Goal: Task Accomplishment & Management: Complete application form

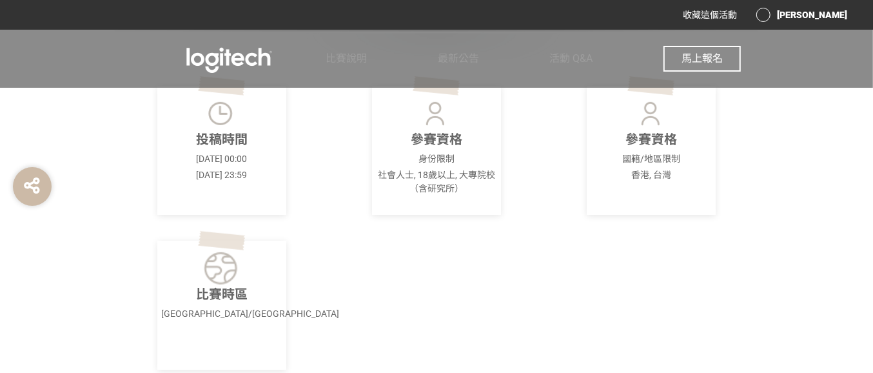
scroll to position [242, 0]
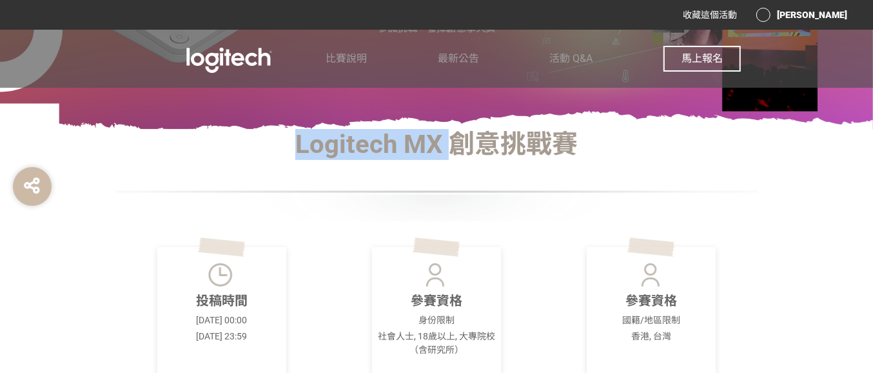
drag, startPoint x: 301, startPoint y: 146, endPoint x: 438, endPoint y: 150, distance: 137.4
click at [458, 155] on h1 "Logitech MX 創意挑戰賽" at bounding box center [436, 144] width 645 height 31
click at [675, 63] on button "馬上報名" at bounding box center [701, 59] width 77 height 26
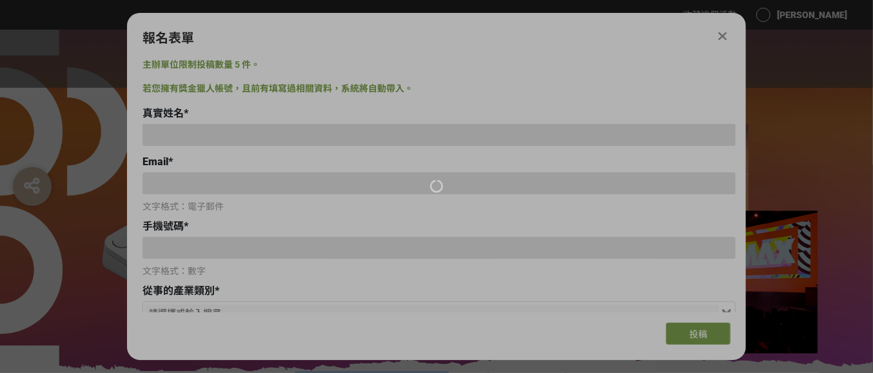
scroll to position [0, 0]
type input "[PERSON_NAME]"
type input "[EMAIL_ADDRESS][DOMAIN_NAME]"
type input "0975817757"
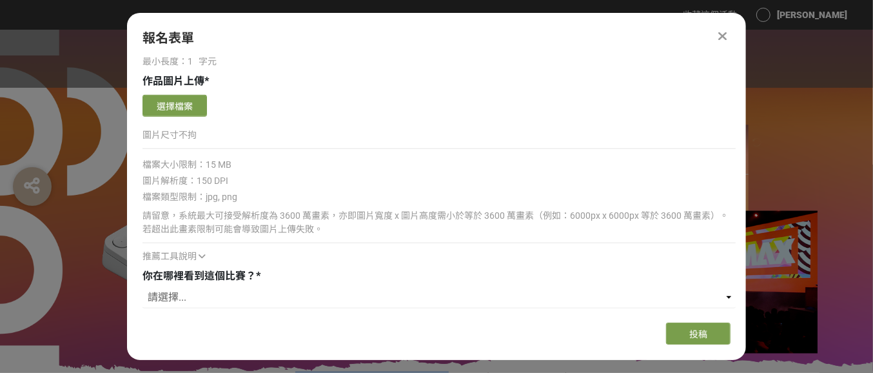
scroll to position [747, 0]
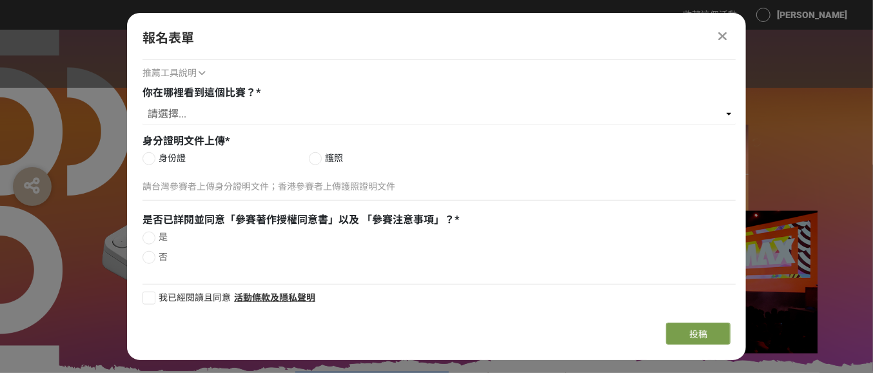
click at [151, 157] on div at bounding box center [148, 158] width 13 height 13
radio input "true"
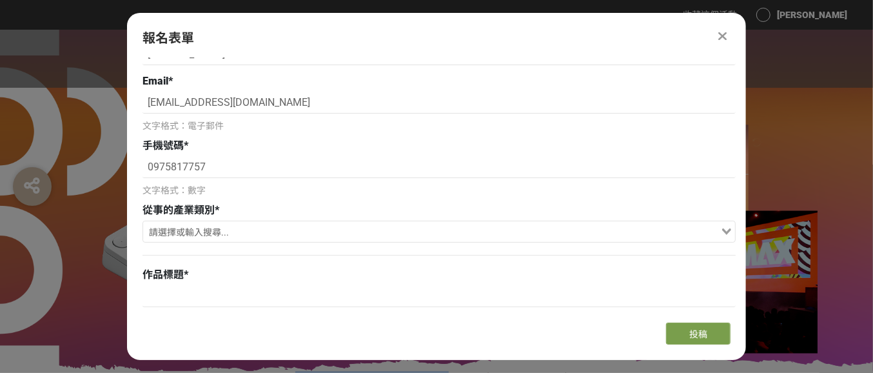
scroll to position [161, 0]
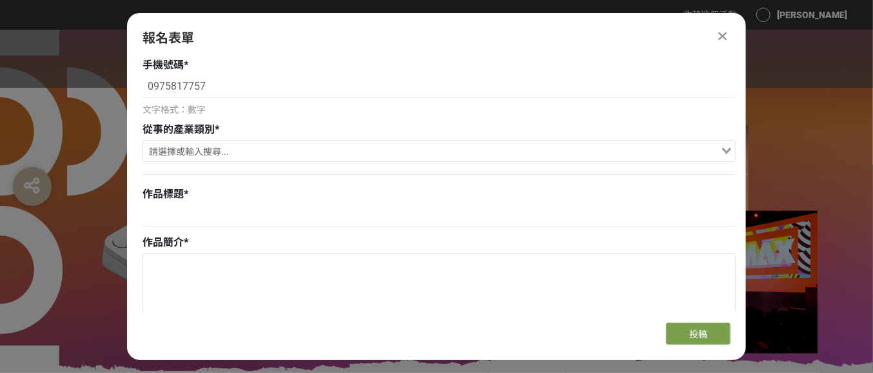
click at [227, 153] on input "Search for option" at bounding box center [431, 152] width 574 height 18
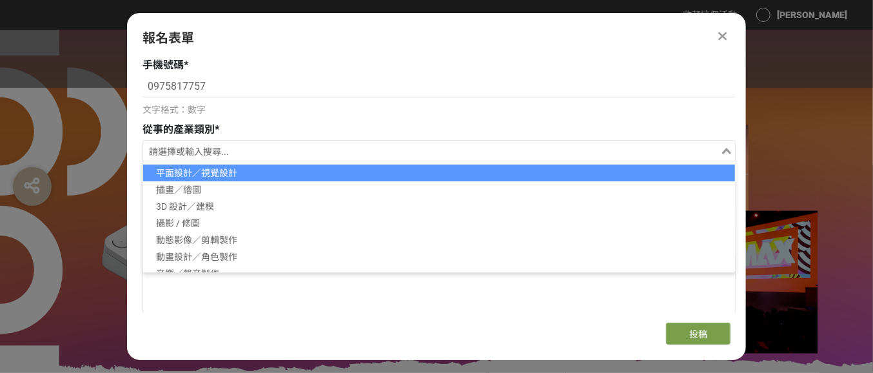
click at [208, 170] on li "平面設計／視覺設計" at bounding box center [439, 172] width 592 height 17
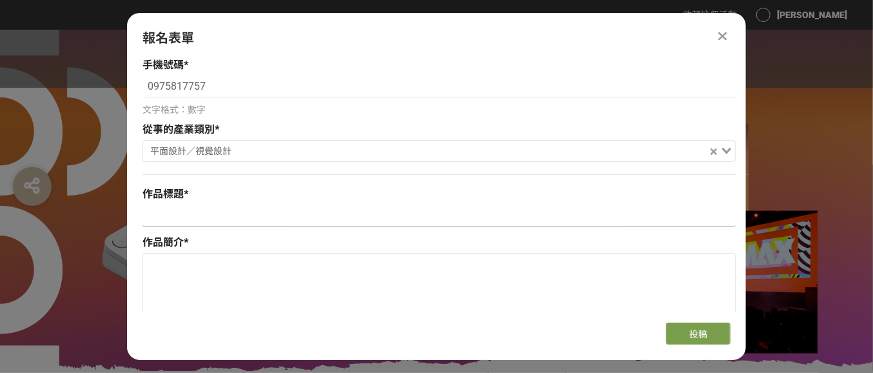
click at [182, 218] on input at bounding box center [438, 215] width 593 height 22
click at [213, 216] on input at bounding box center [438, 215] width 593 height 22
paste input "超能力"
type input "超能力"
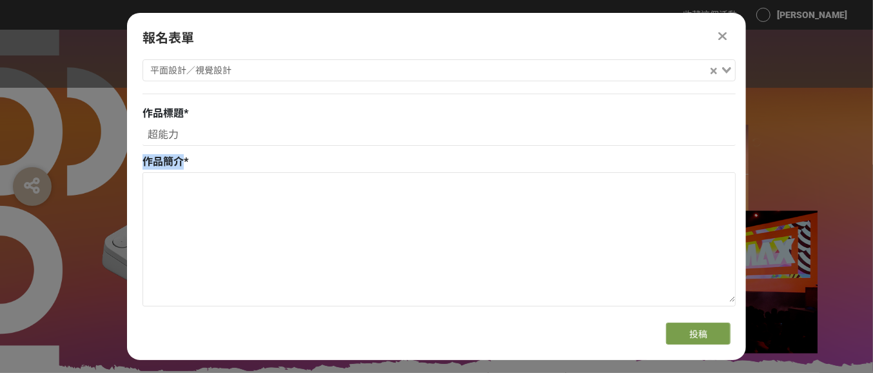
drag, startPoint x: 143, startPoint y: 160, endPoint x: 184, endPoint y: 163, distance: 40.7
click at [184, 163] on div "作品簡介 *" at bounding box center [438, 161] width 593 height 15
copy span "作品簡介"
click at [228, 197] on textarea at bounding box center [439, 237] width 592 height 129
paste textarea "作品將「A」化作超人的披風，披在代表人類的「i」上，象徵 Logitech MX Creative Console 與 AI 的結合，如同賦予創作者超能力般提…"
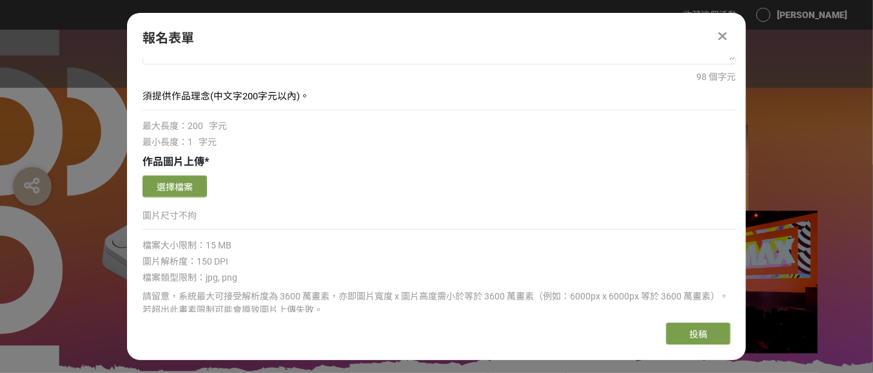
scroll to position [403, 0]
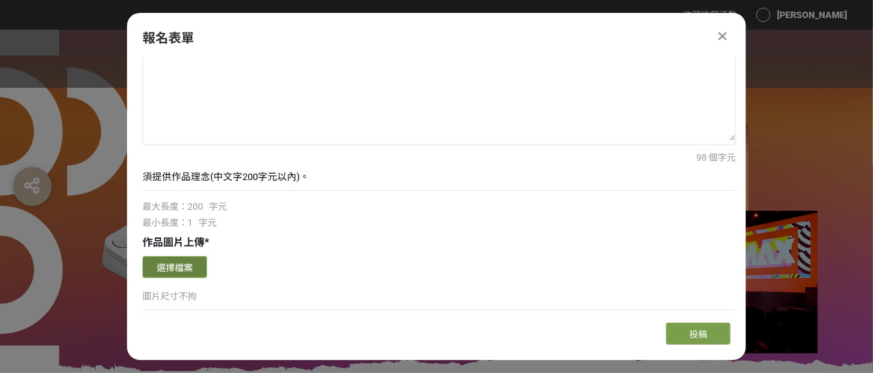
type textarea "作品將「A」化作超人的披風，披在代表人類的「i」上，象徵 Logitech MX Creative Console 與 AI 的結合，如同賦予創作者超能力般提…"
click at [186, 264] on button "選擇檔案" at bounding box center [174, 267] width 64 height 22
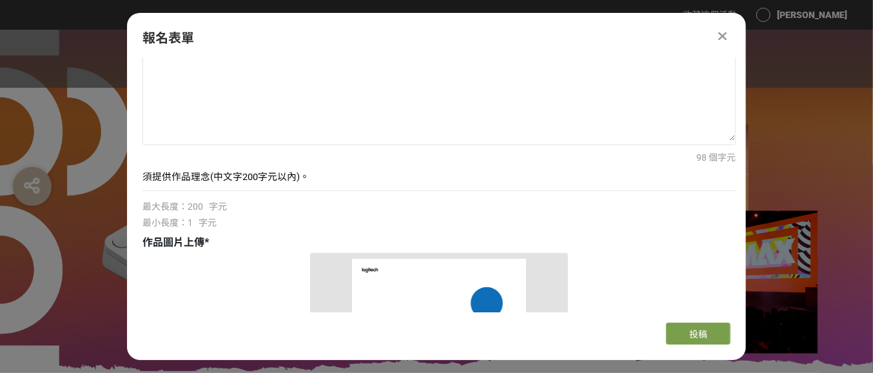
scroll to position [645, 0]
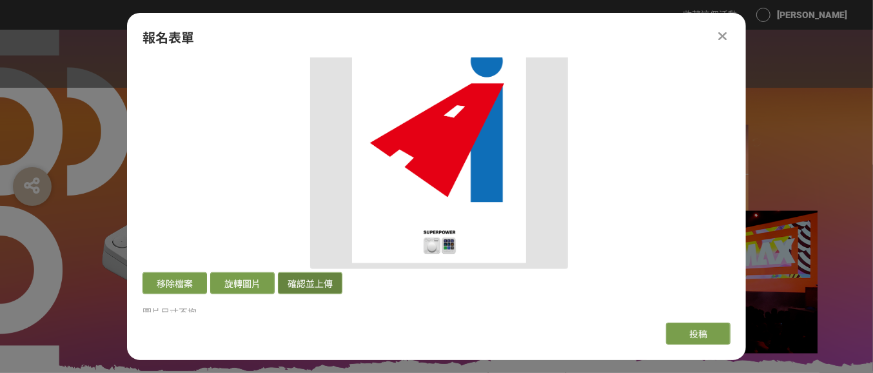
click at [331, 277] on button "確認並上傳" at bounding box center [310, 283] width 64 height 22
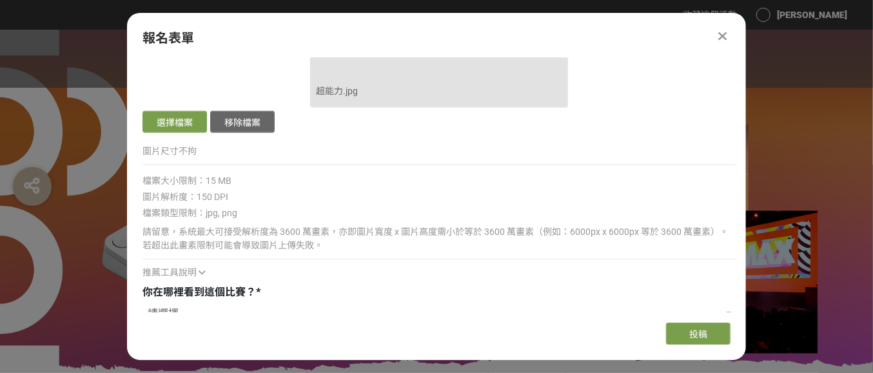
scroll to position [886, 0]
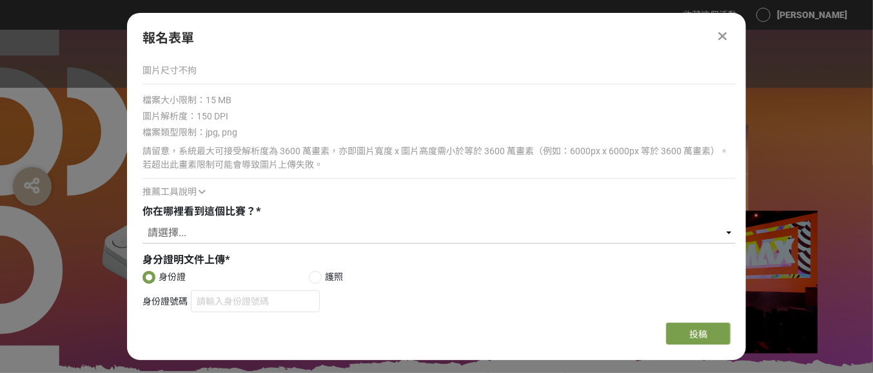
click at [181, 228] on select "請選擇... Logitech Taiwan Facebook 粉絲專頁 Logitech 官方電子報（EDM） ​線上廣告 ​合作講者／KOL 社群分享 媒…" at bounding box center [438, 233] width 593 height 22
select select "Logitech Taiwan Facebook 粉絲專頁"
click at [142, 222] on select "請選擇... Logitech Taiwan Facebook 粉絲專頁 Logitech 官方電子報（EDM） ​線上廣告 ​合作講者／KOL 社群分享 媒…" at bounding box center [438, 233] width 593 height 22
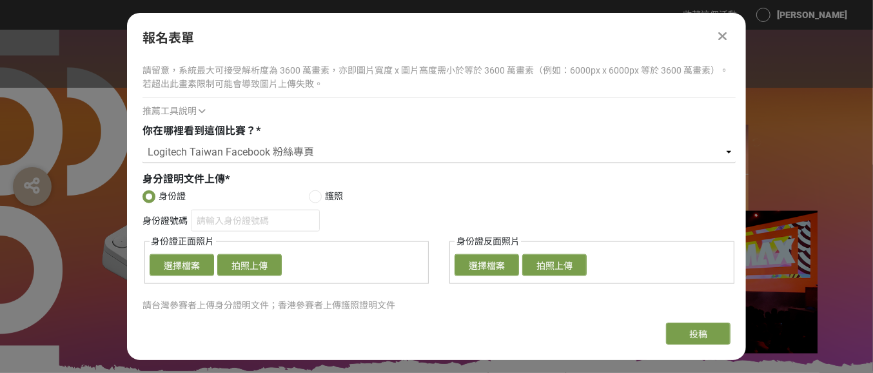
scroll to position [1086, 0]
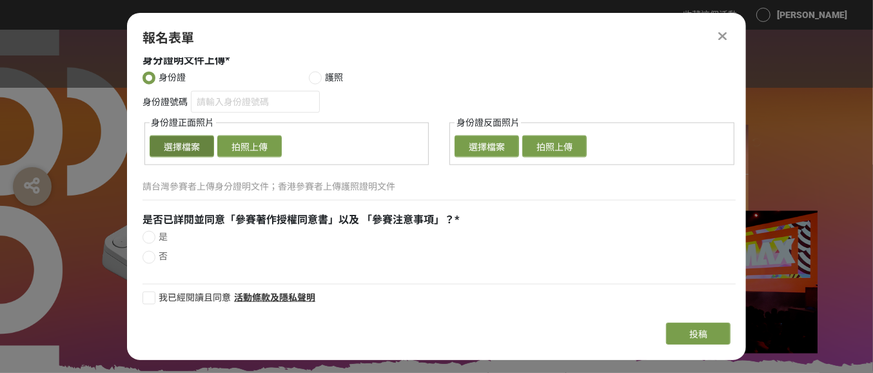
click at [201, 148] on button "選擇檔案" at bounding box center [182, 146] width 64 height 22
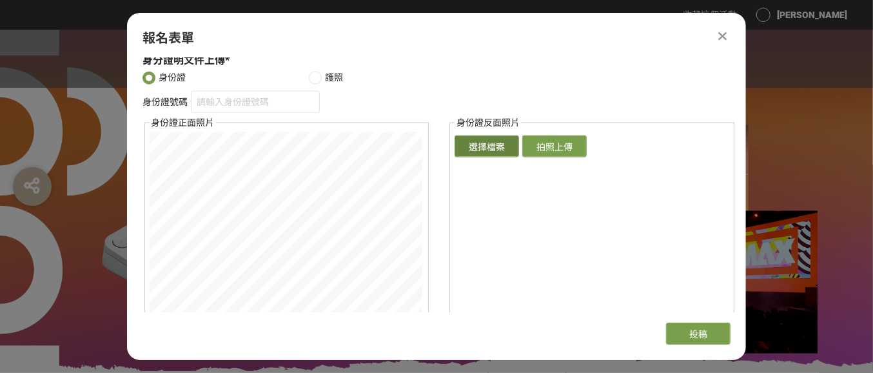
click at [483, 149] on button "選擇檔案" at bounding box center [487, 146] width 64 height 22
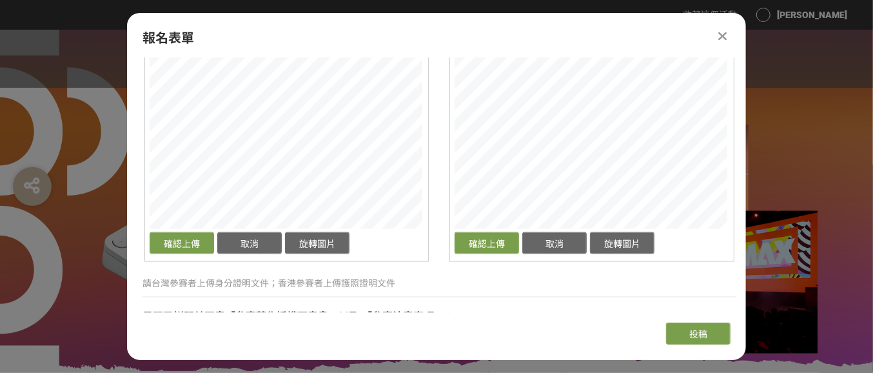
scroll to position [1166, 0]
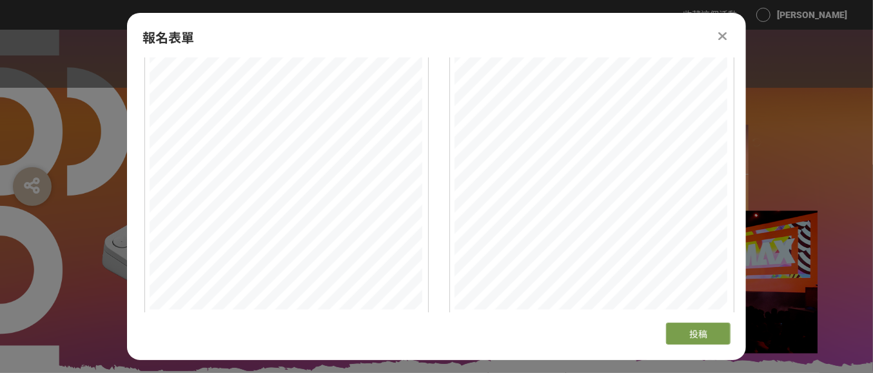
click at [438, 81] on div "身份證號碼 身份證正面照片 確認上傳 取消 旋轉圖片 選擇檔案 拍照上傳 身份證反面照片 確認上傳 取消 旋轉圖片 選擇檔案 拍照上傳" at bounding box center [438, 176] width 593 height 332
click at [142, 174] on div "身份證號碼 身份證正面照片 確認上傳 取消 旋轉圖片 選擇檔案 拍照上傳 身份證反面照片 確認上傳 取消 旋轉圖片 選擇檔案 拍照上傳" at bounding box center [438, 176] width 593 height 332
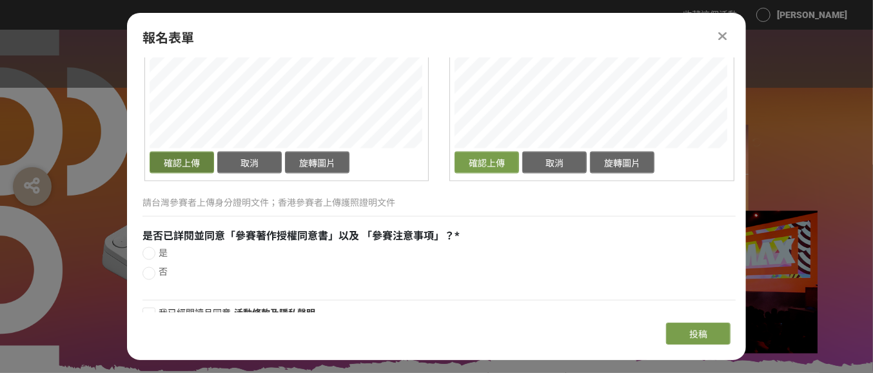
click at [174, 163] on button "確認上傳" at bounding box center [182, 163] width 64 height 22
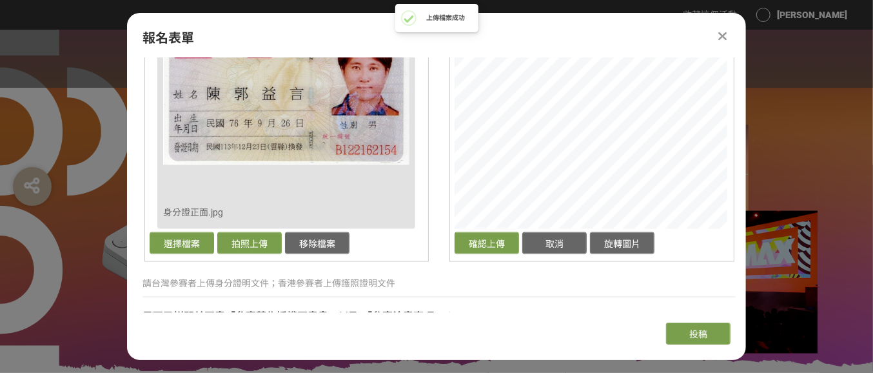
scroll to position [1166, 0]
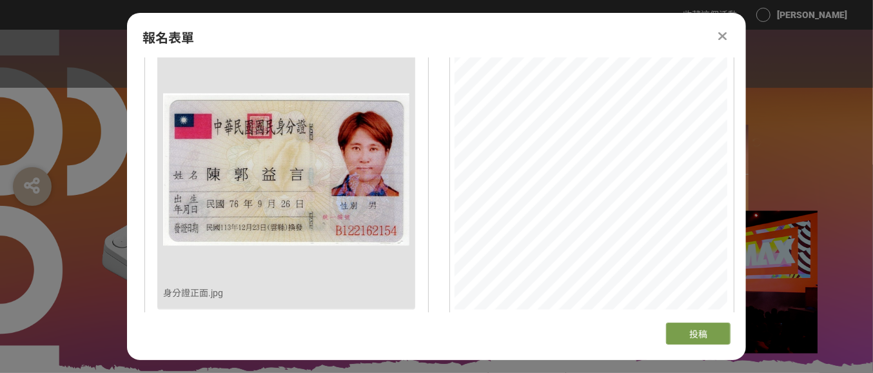
click at [420, 80] on div "身份證號碼 身份證正面照片 確認上傳 取消 旋轉圖片 移除檔案 身分證正面.jpg 選擇檔案 拍照上傳 移除檔案 身份證反面照片 確認上傳 取消 旋轉圖片 選…" at bounding box center [438, 176] width 593 height 332
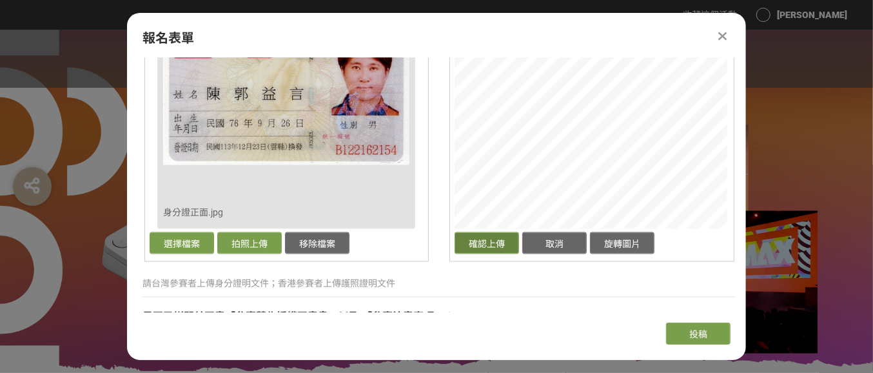
click at [493, 243] on button "確認上傳" at bounding box center [487, 243] width 64 height 22
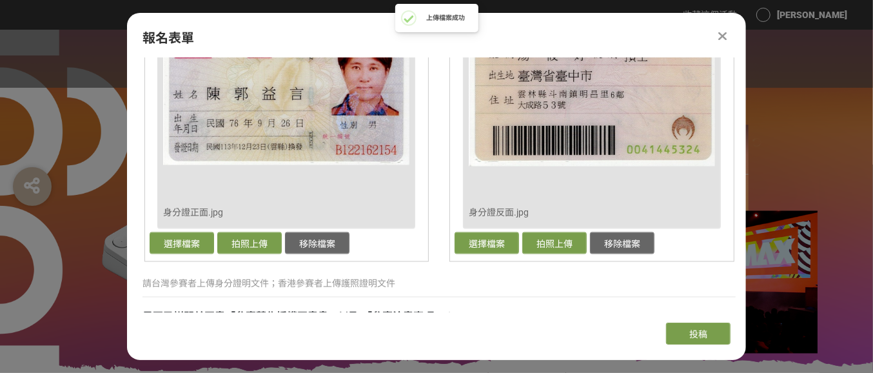
scroll to position [1344, 0]
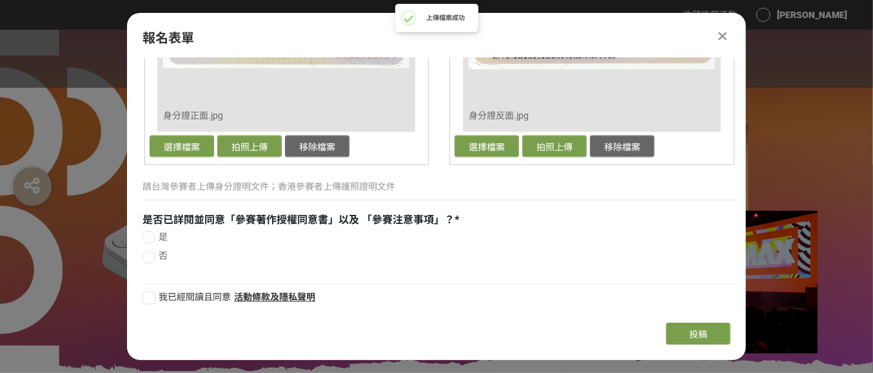
click at [152, 231] on div at bounding box center [148, 237] width 13 height 13
radio input "true"
click at [154, 295] on div at bounding box center [148, 297] width 13 height 13
checkbox input "true"
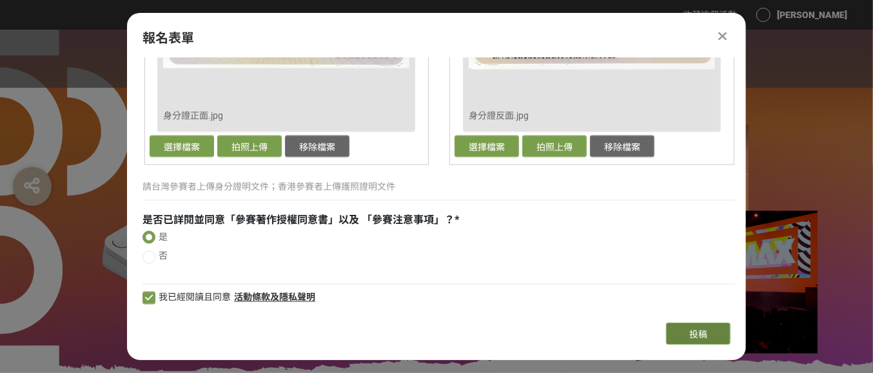
click at [693, 336] on span "投稿" at bounding box center [698, 334] width 18 height 10
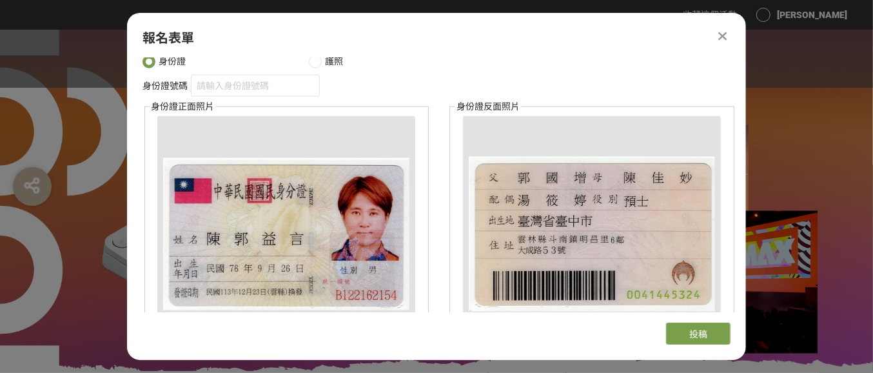
scroll to position [941, 0]
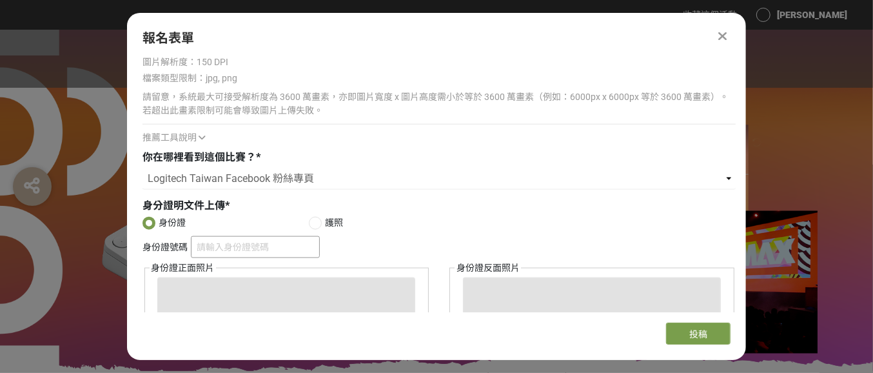
click at [245, 237] on input "身份證號碼" at bounding box center [255, 247] width 129 height 22
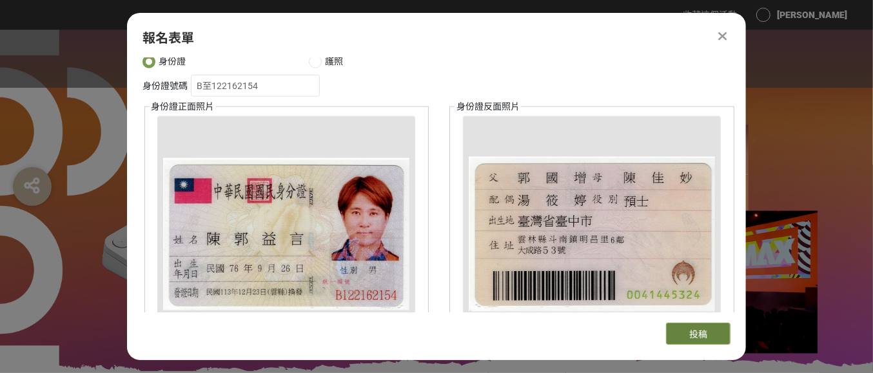
click at [691, 327] on button "投稿" at bounding box center [698, 333] width 64 height 22
click at [213, 89] on input "B至122162154" at bounding box center [255, 86] width 129 height 22
type input "B122162154"
click at [677, 338] on button "投稿" at bounding box center [698, 333] width 64 height 22
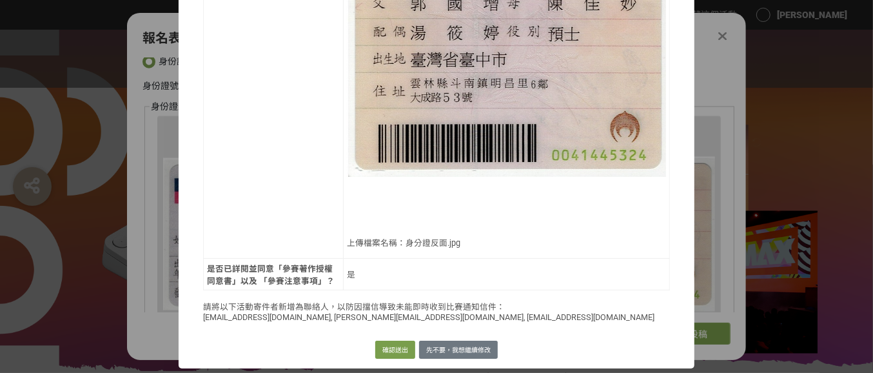
scroll to position [1086, 0]
click at [389, 352] on button "確認送出" at bounding box center [395, 349] width 40 height 18
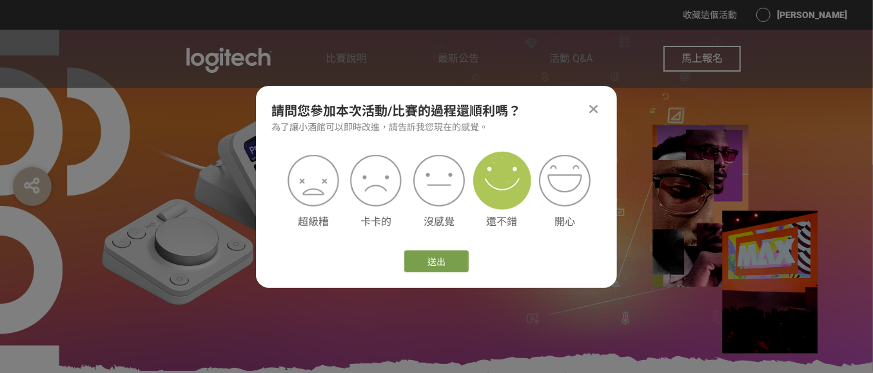
click at [502, 193] on img at bounding box center [502, 181] width 58 height 58
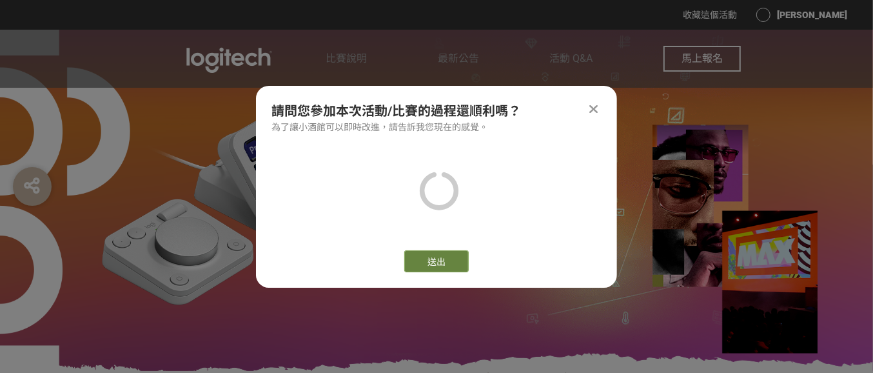
click at [444, 266] on button "送出" at bounding box center [436, 261] width 64 height 22
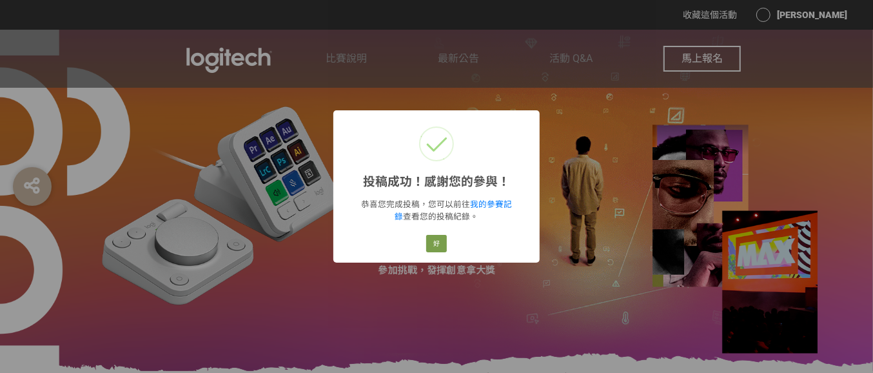
click at [600, 187] on div "投稿成功！感謝您的參與！ × 恭喜您完成投稿，您可以前往 我的參賽記錄 查看您的投稿紀錄。 好 Cancel" at bounding box center [436, 186] width 873 height 373
click at [436, 243] on button "好" at bounding box center [436, 244] width 21 height 18
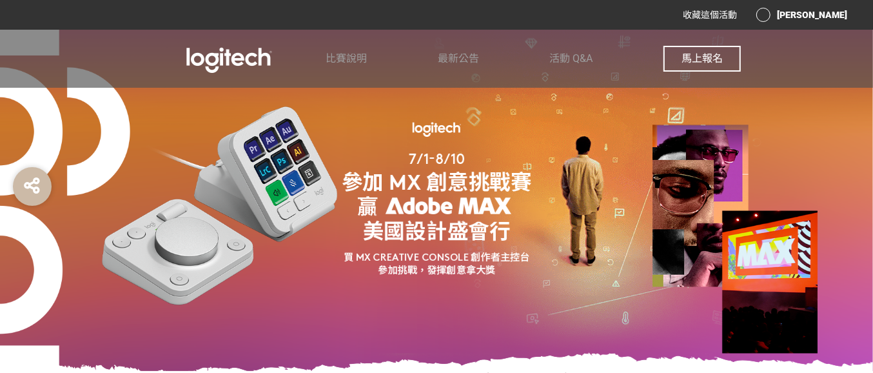
scroll to position [242, 0]
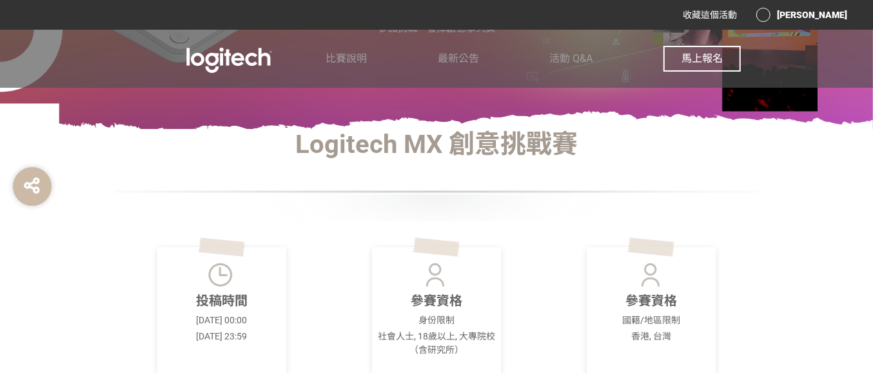
click at [716, 56] on span "馬上報名" at bounding box center [701, 58] width 41 height 12
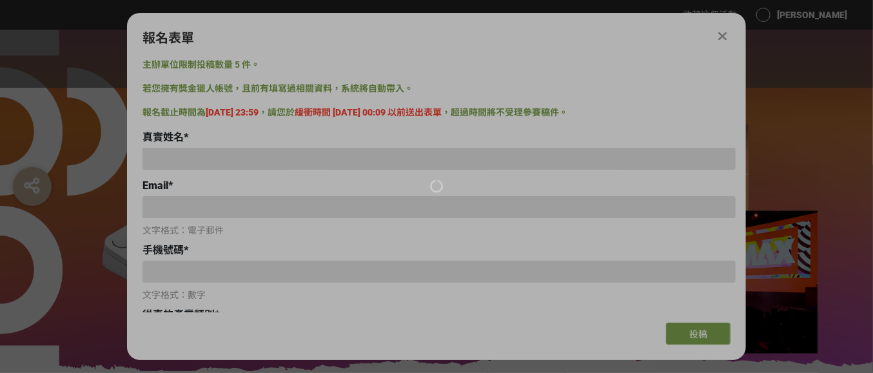
type input "[PERSON_NAME]"
type input "[EMAIL_ADDRESS][DOMAIN_NAME]"
type input "0975817757"
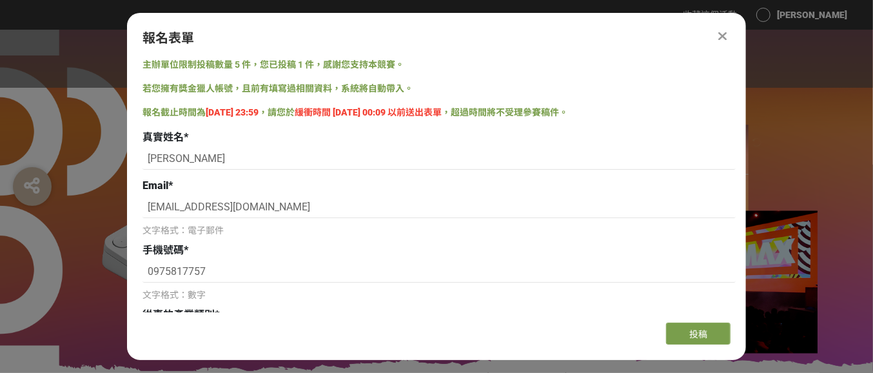
scroll to position [161, 0]
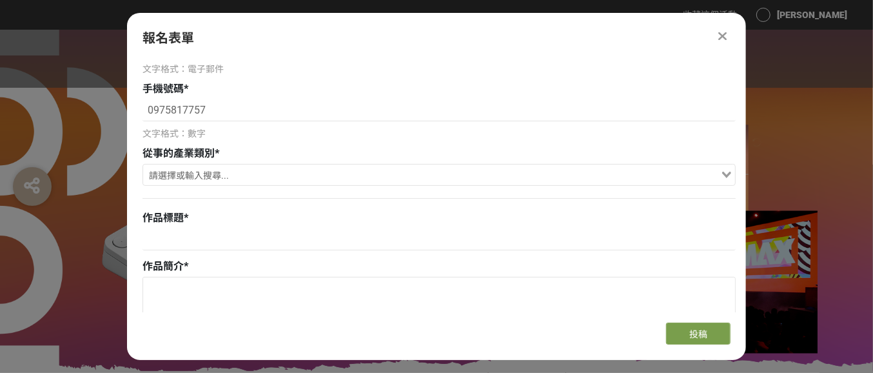
click at [204, 177] on input "Search for option" at bounding box center [431, 176] width 574 height 18
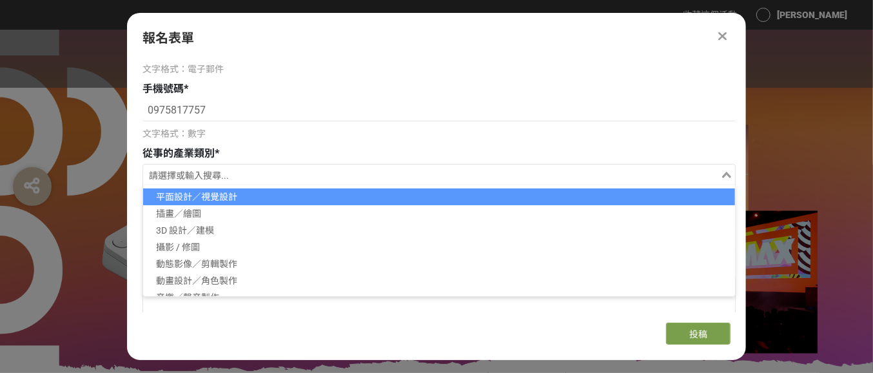
click at [185, 189] on li "平面設計／視覺設計" at bounding box center [439, 196] width 592 height 17
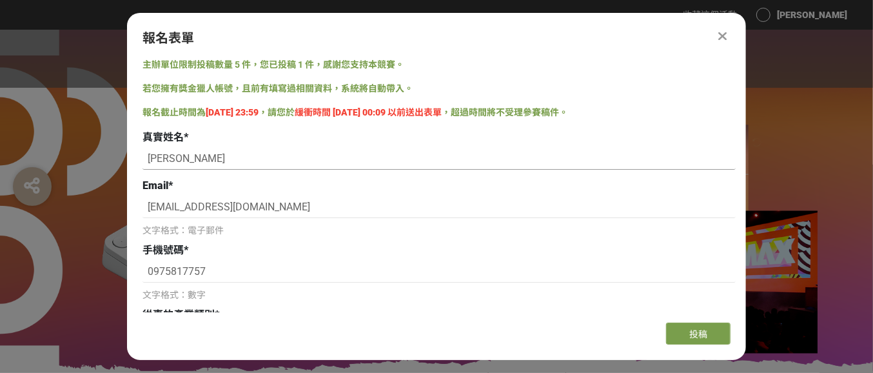
scroll to position [242, 0]
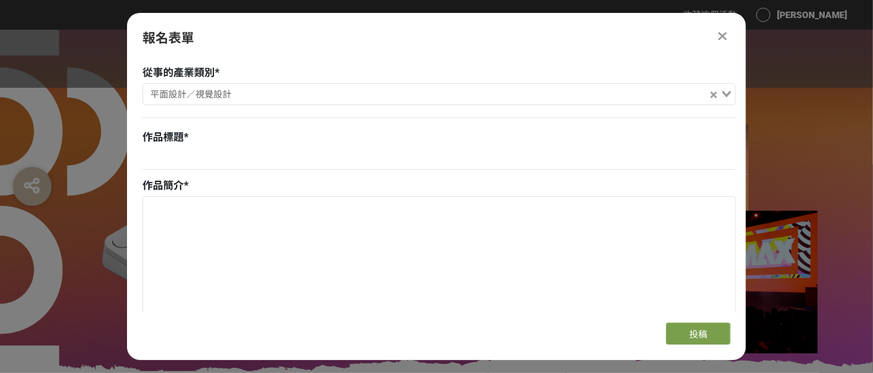
click at [198, 145] on div "作品標題 *" at bounding box center [438, 151] width 593 height 43
click at [193, 162] on input at bounding box center [438, 159] width 593 height 22
type input "Ai畫筆"
click at [170, 235] on textarea at bounding box center [439, 261] width 592 height 129
paste textarea "作品以 Logitech 羅技 MX Mechanical 鍵盤化作畫筆，筆尖構成字母 A，象徵 AI 與創作工具的融合，啟發設計師以創新思維描繪未來的無限可…"
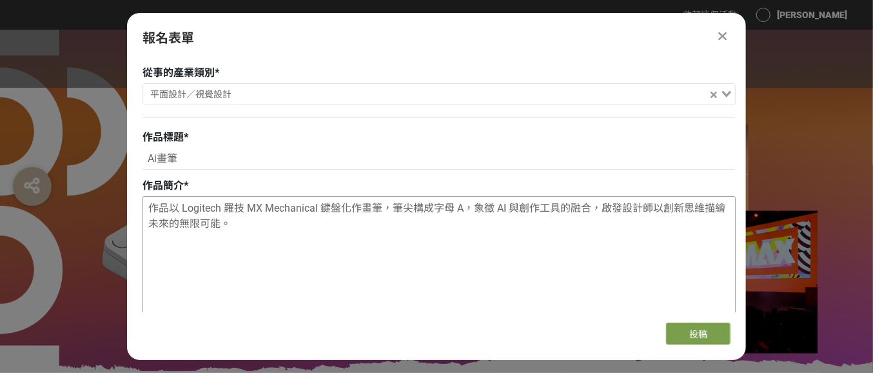
drag, startPoint x: 357, startPoint y: 204, endPoint x: 380, endPoint y: 204, distance: 22.6
click at [380, 204] on textarea "作品以 Logitech 羅技 MX Mechanical 鍵盤化作畫筆，筆尖構成字母 A，象徵 AI 與創作工具的融合，啟發設計師以創新思維描繪未來的無限可…" at bounding box center [439, 261] width 592 height 129
click at [360, 208] on textarea "作品以 Logitech 羅技 MX Mechanical 鍵盤化作i，筆尖構成字母 A，象徵 AI 與創作工具的融合，啟發設計師以創新思維描繪未來的無限可能。" at bounding box center [439, 261] width 592 height 129
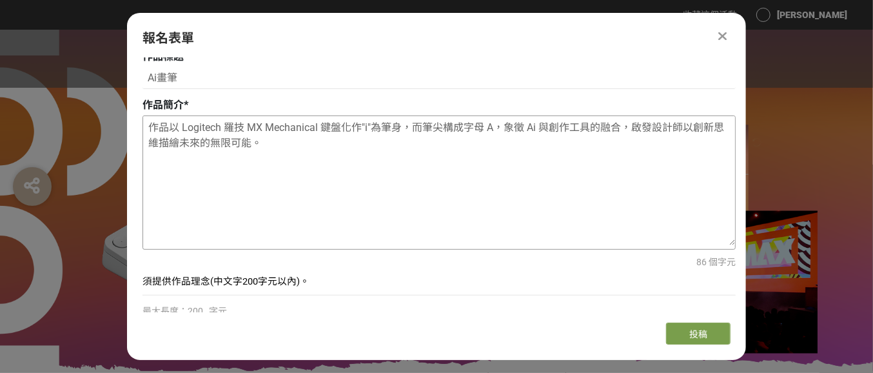
scroll to position [403, 0]
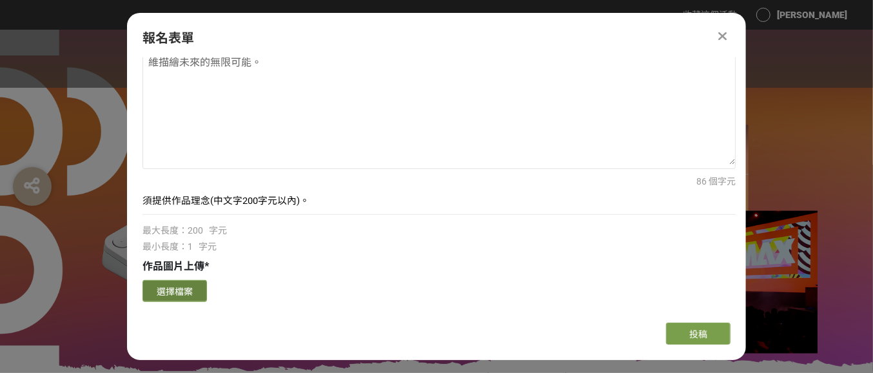
type textarea "作品以 Logitech 羅技 MX Mechanical 鍵盤化作"i"為筆身，而筆尖構成字母 A，象徵 Ai 與創作工具的融合，啟發設計師以創新思維描繪未…"
click at [161, 285] on button "選擇檔案" at bounding box center [174, 291] width 64 height 22
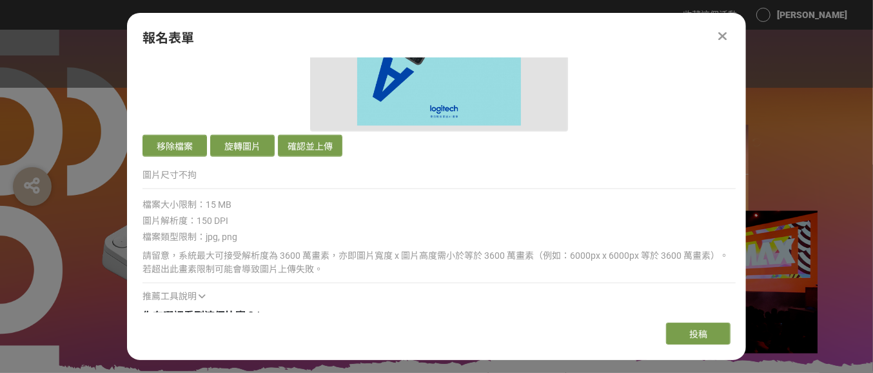
scroll to position [886, 0]
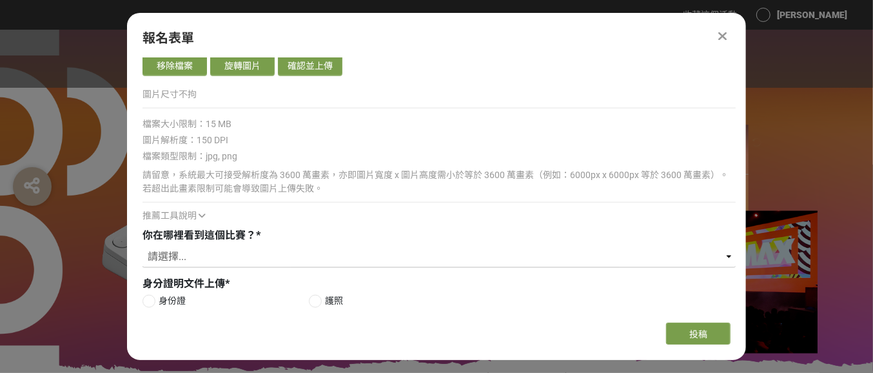
click at [274, 262] on select "請選擇... Logitech Taiwan Facebook 粉絲專頁 Logitech 官方電子報（EDM） ​線上廣告 ​合作講者／KOL 社群分享 媒…" at bounding box center [438, 257] width 593 height 22
select select "Logitech Taiwan Facebook 粉絲專頁"
click at [142, 246] on select "請選擇... Logitech Taiwan Facebook 粉絲專頁 Logitech 官方電子報（EDM） ​線上廣告 ​合作講者／KOL 社群分享 媒…" at bounding box center [438, 257] width 593 height 22
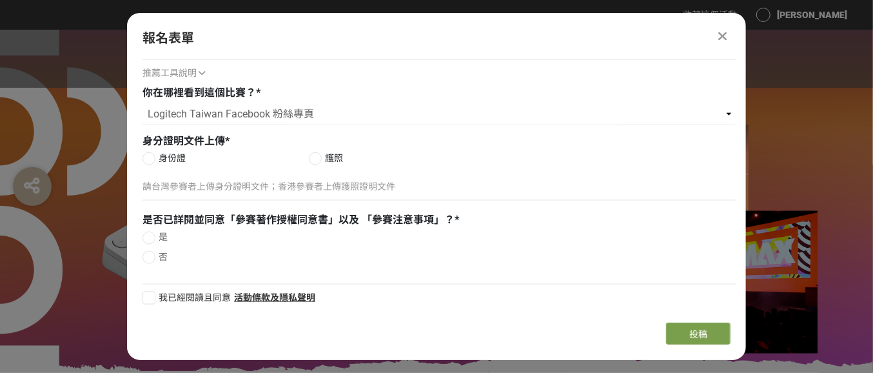
click at [147, 155] on div at bounding box center [148, 158] width 13 height 13
radio input "true"
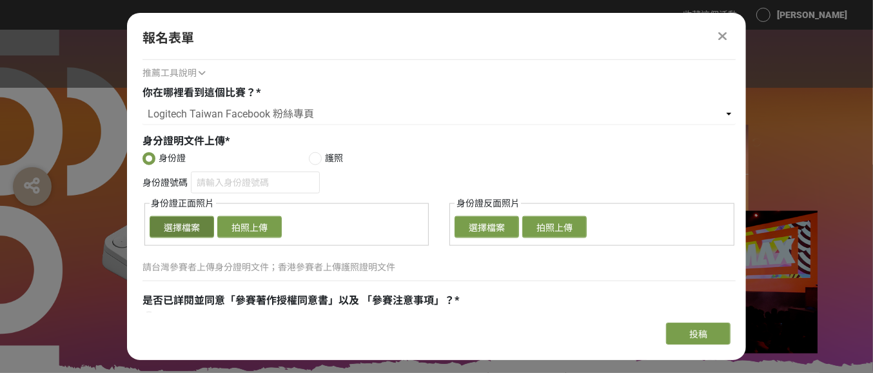
click at [177, 234] on button "選擇檔案" at bounding box center [182, 227] width 64 height 22
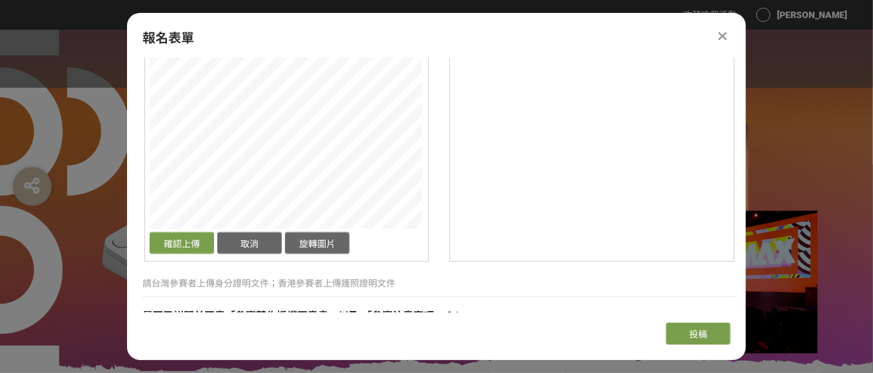
scroll to position [1190, 0]
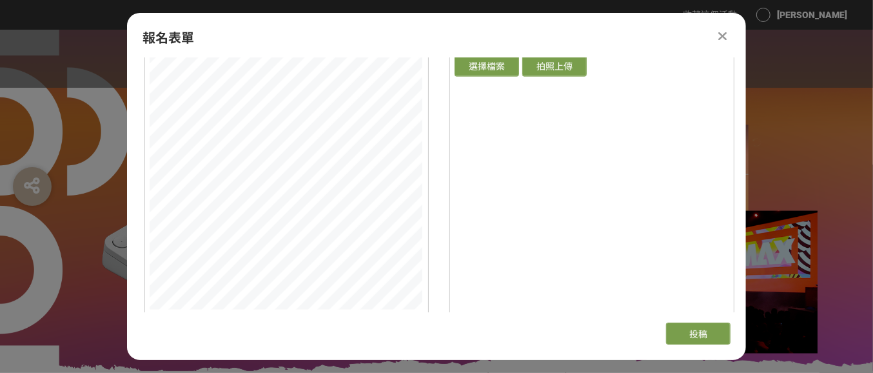
click at [474, 296] on div "身份證號碼 身份證正面照片 確認上傳 取消 旋轉圖片 選擇檔案 拍照上傳 身份證反面照片 確認上傳 取消 旋轉圖片 選擇檔案 拍照上傳" at bounding box center [438, 176] width 593 height 332
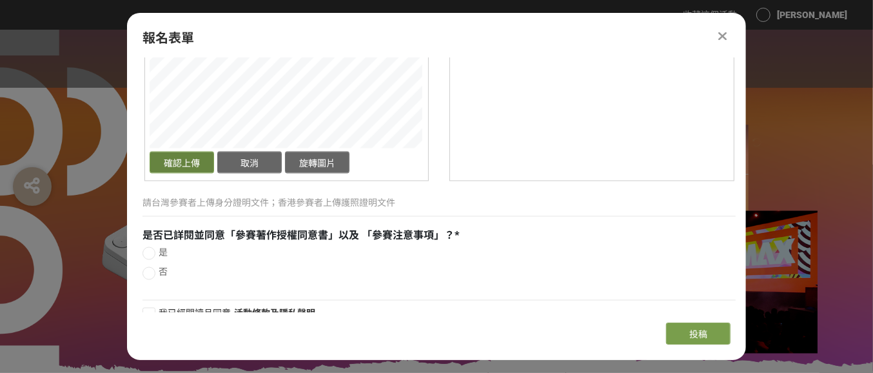
click at [189, 161] on button "確認上傳" at bounding box center [182, 163] width 64 height 22
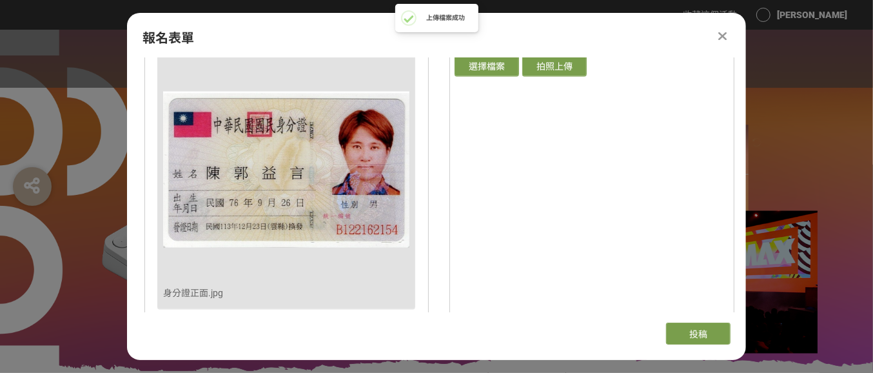
scroll to position [1110, 0]
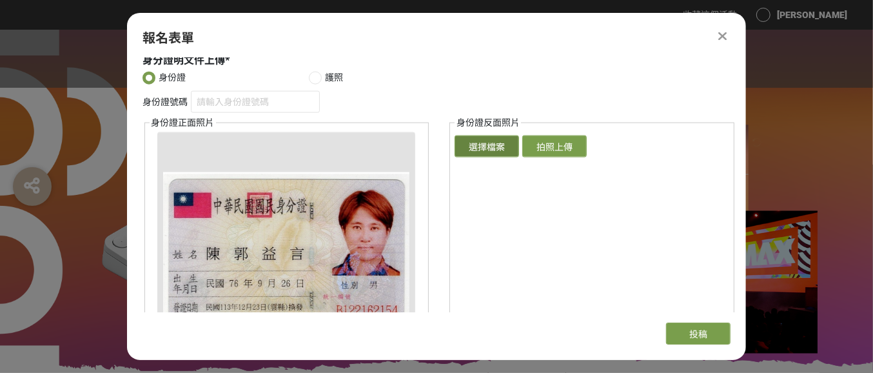
click at [482, 141] on button "選擇檔案" at bounding box center [487, 146] width 64 height 22
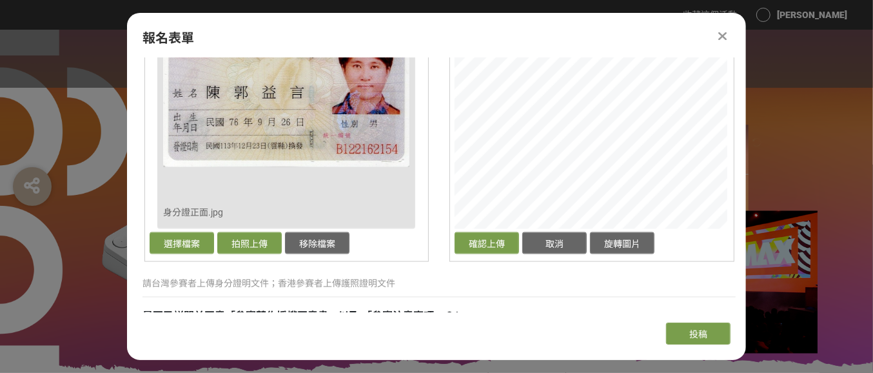
scroll to position [1190, 0]
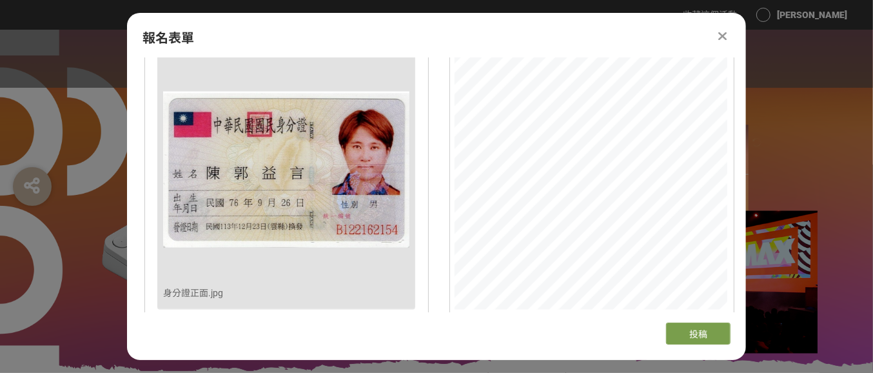
click at [418, 81] on div "身份證號碼 身份證正面照片 確認上傳 取消 旋轉圖片 移除檔案 身分證正面.jpg 選擇檔案 拍照上傳 移除檔案 身份證反面照片 確認上傳 取消 旋轉圖片 選…" at bounding box center [438, 176] width 593 height 332
click at [445, 87] on div "身份證號碼 身份證正面照片 確認上傳 取消 旋轉圖片 移除檔案 身分證正面.jpg 選擇檔案 拍照上傳 移除檔案 身份證反面照片 確認上傳 取消 旋轉圖片 選…" at bounding box center [438, 176] width 593 height 332
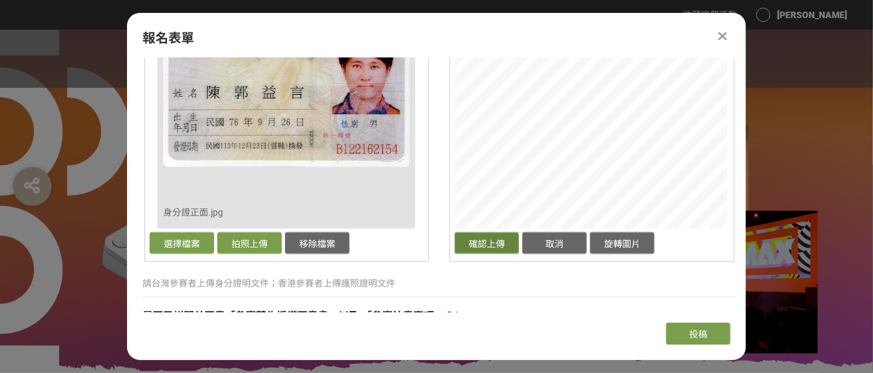
click at [487, 244] on button "確認上傳" at bounding box center [487, 243] width 64 height 22
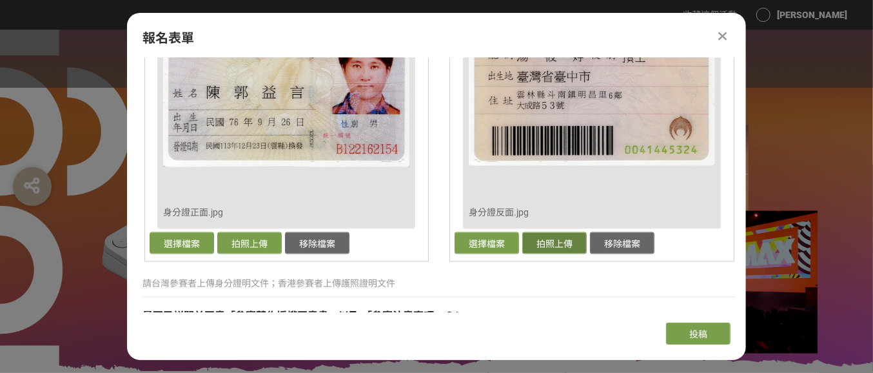
click at [567, 240] on button "拍照上傳" at bounding box center [554, 243] width 64 height 22
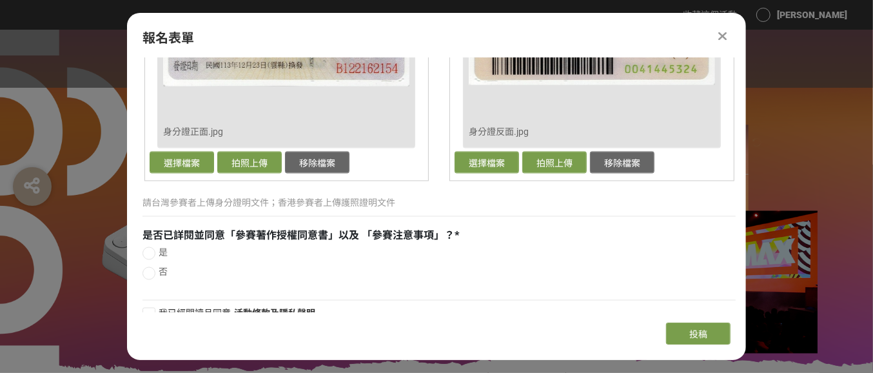
click at [152, 255] on div at bounding box center [148, 253] width 13 height 13
radio input "true"
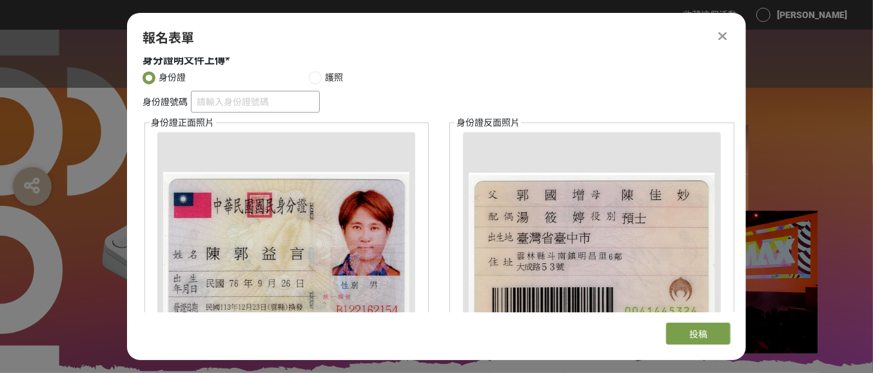
click at [231, 104] on input "身份證號碼" at bounding box center [255, 102] width 129 height 22
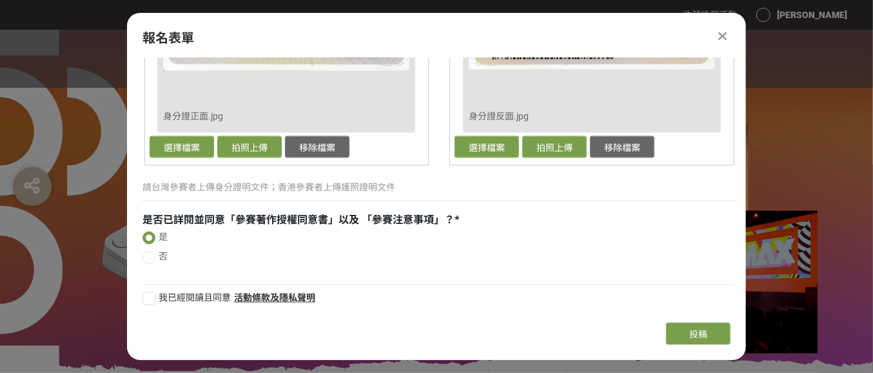
type input "B122162154"
click at [152, 295] on div at bounding box center [148, 298] width 13 height 13
checkbox input "true"
click at [681, 338] on button "投稿" at bounding box center [698, 333] width 64 height 22
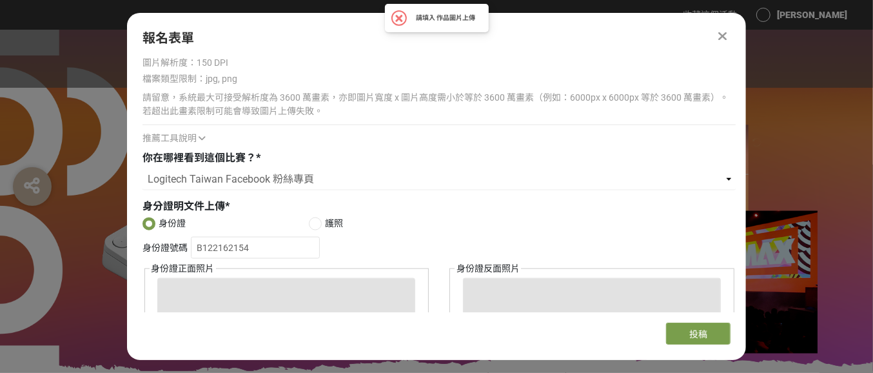
scroll to position [883, 0]
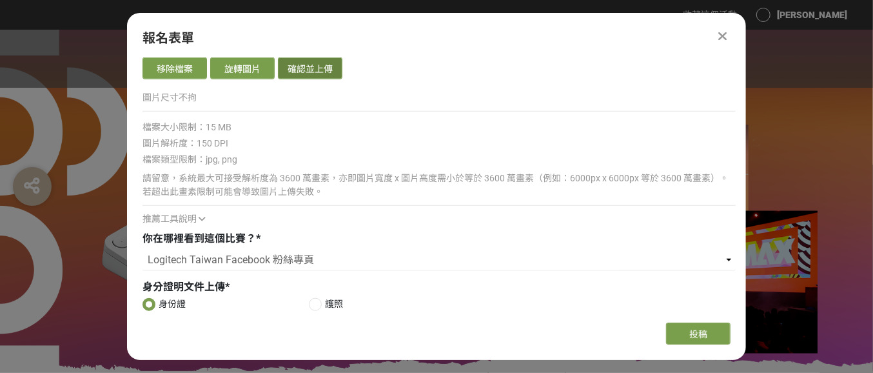
click at [302, 66] on button "確認並上傳" at bounding box center [310, 68] width 64 height 22
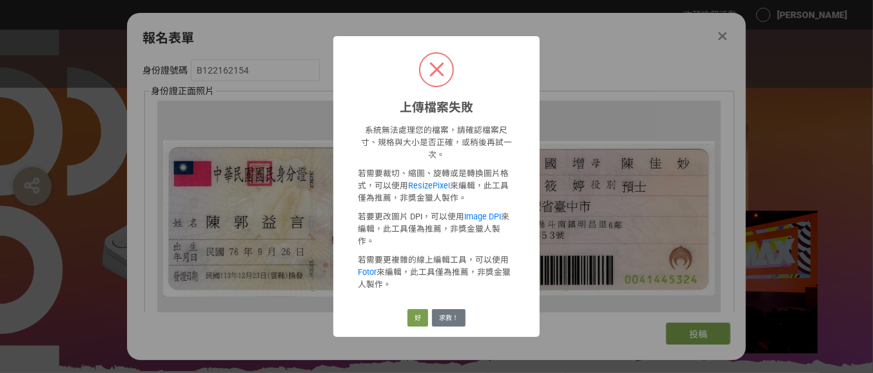
scroll to position [625, 0]
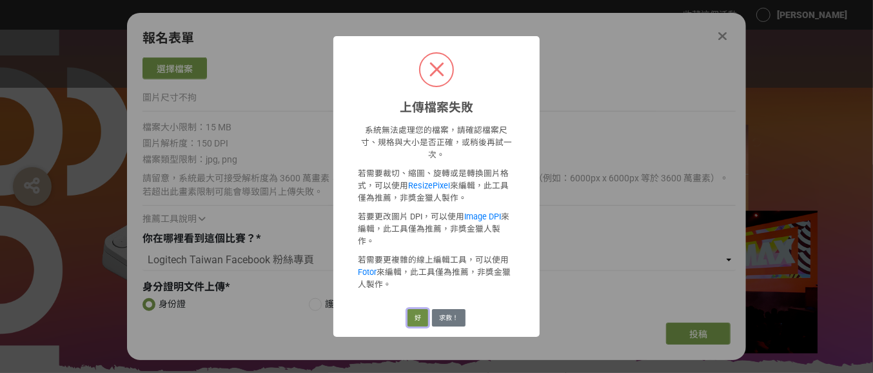
click at [424, 309] on button "好" at bounding box center [417, 318] width 21 height 18
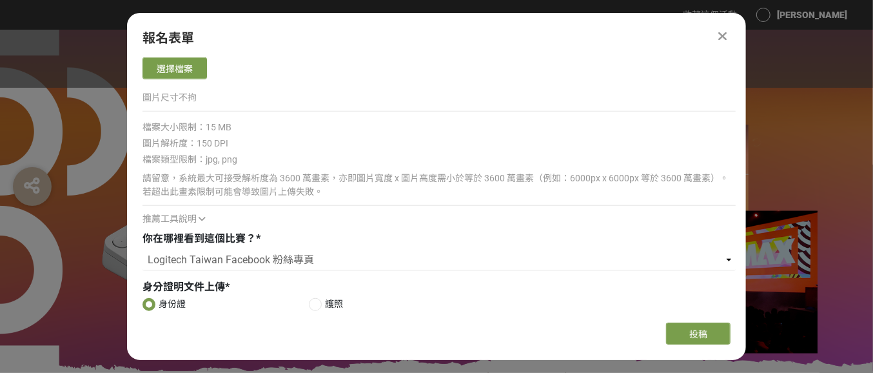
scroll to position [464, 0]
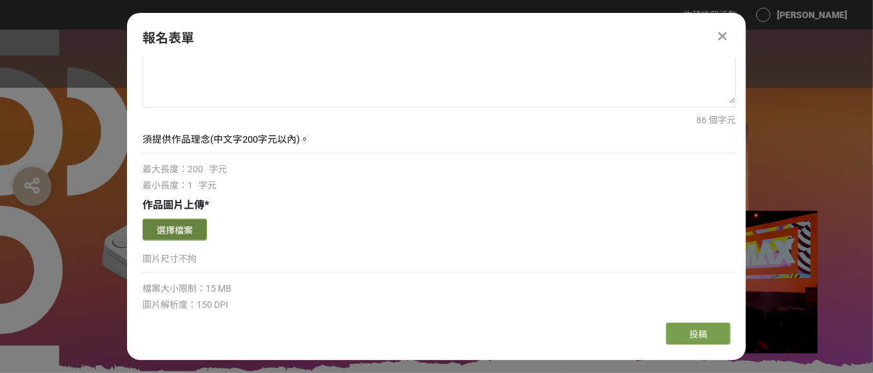
click at [190, 219] on button "選擇檔案" at bounding box center [174, 230] width 64 height 22
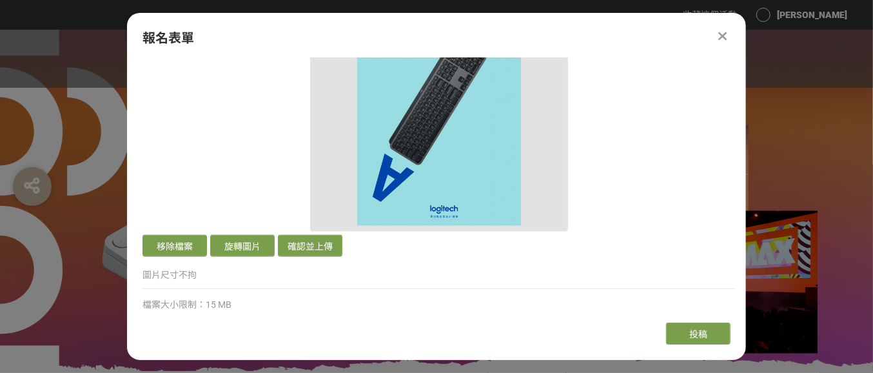
scroll to position [787, 0]
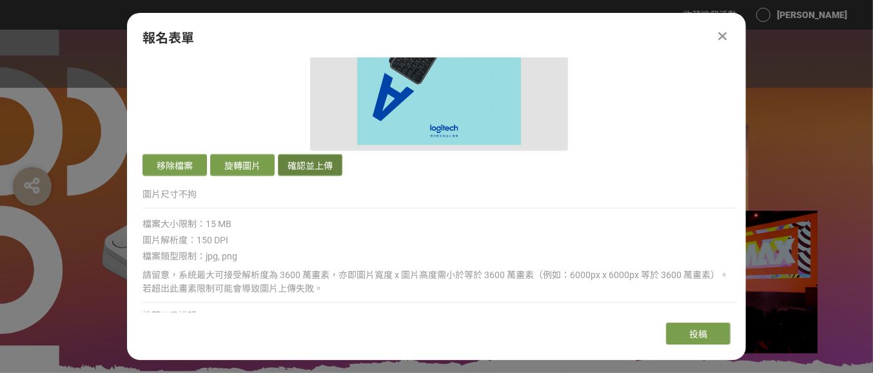
click at [290, 164] on button "確認並上傳" at bounding box center [310, 165] width 64 height 22
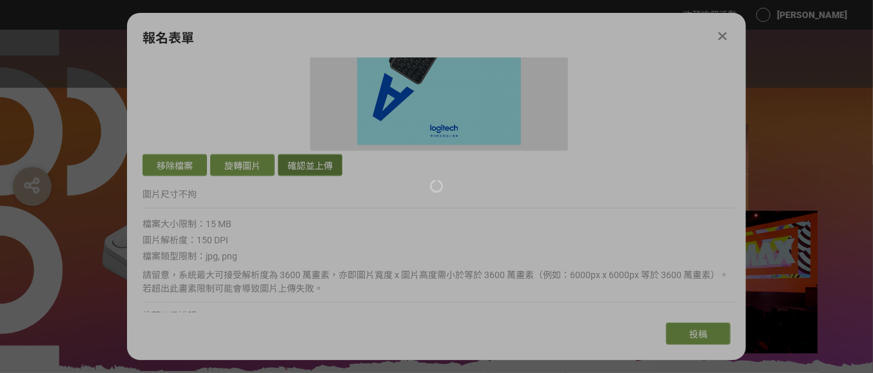
scroll to position [529, 0]
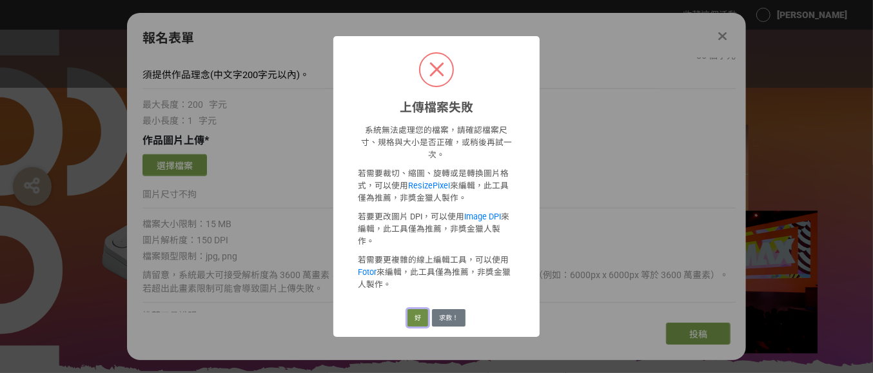
click at [424, 309] on button "好" at bounding box center [417, 318] width 21 height 18
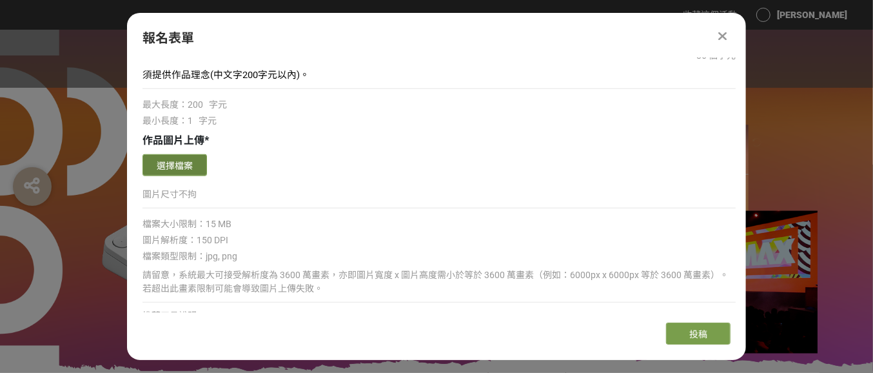
click at [196, 171] on button "選擇檔案" at bounding box center [174, 165] width 64 height 22
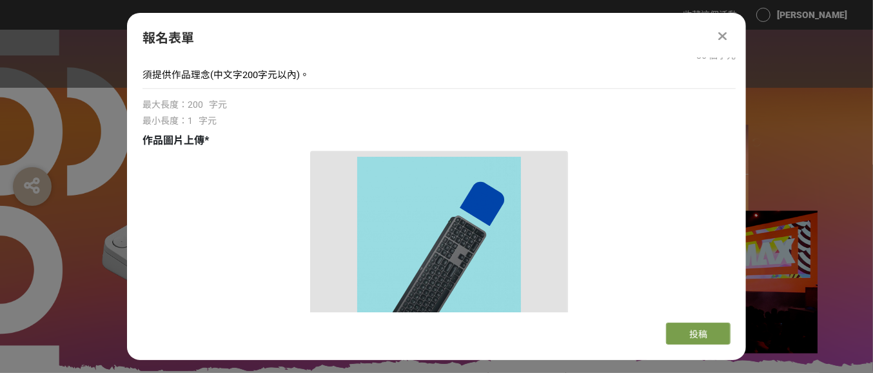
scroll to position [770, 0]
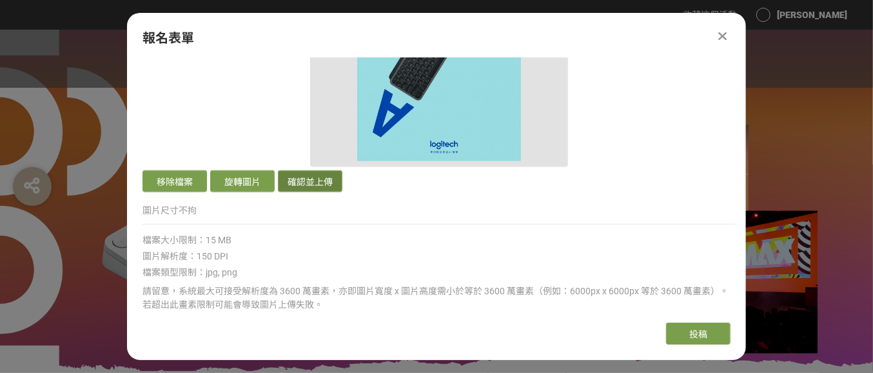
click at [304, 182] on button "確認並上傳" at bounding box center [310, 181] width 64 height 22
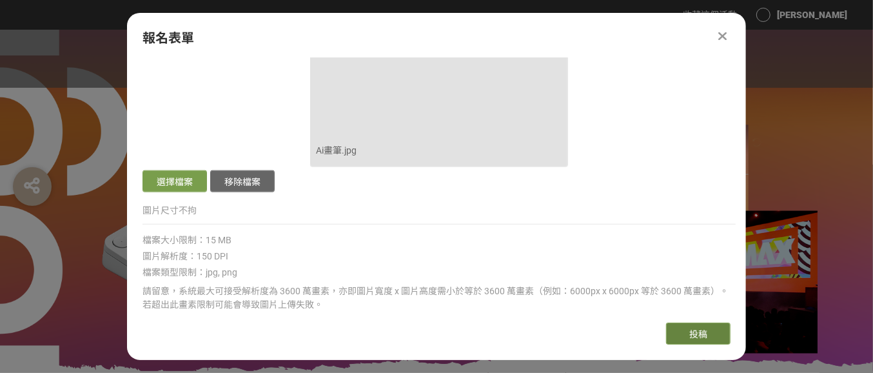
click at [688, 338] on button "投稿" at bounding box center [698, 333] width 64 height 22
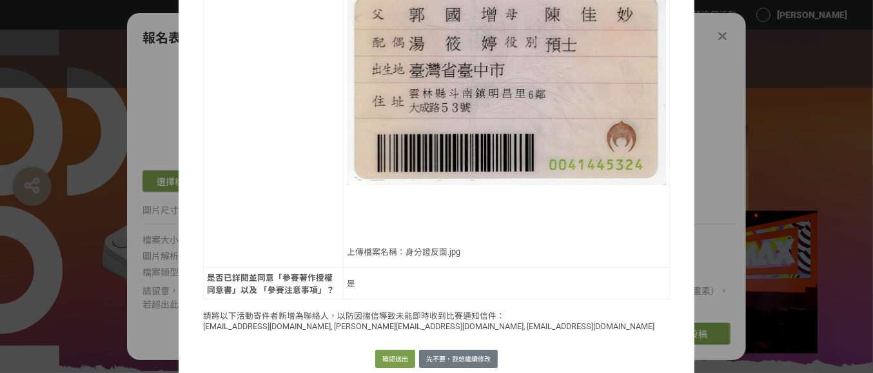
scroll to position [1075, 0]
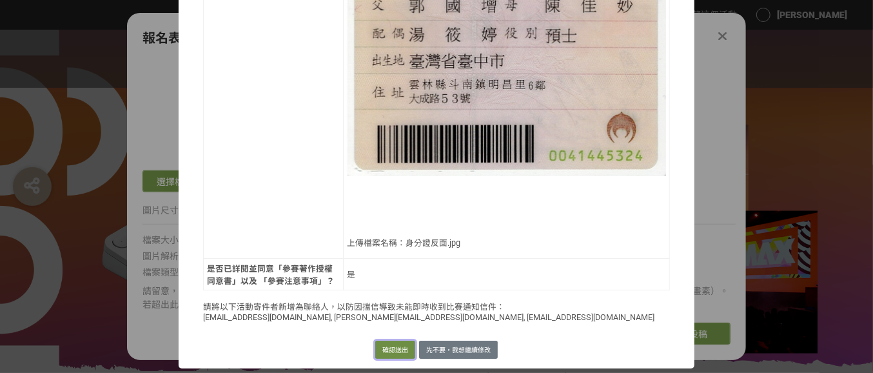
click at [387, 351] on button "確認送出" at bounding box center [395, 349] width 40 height 18
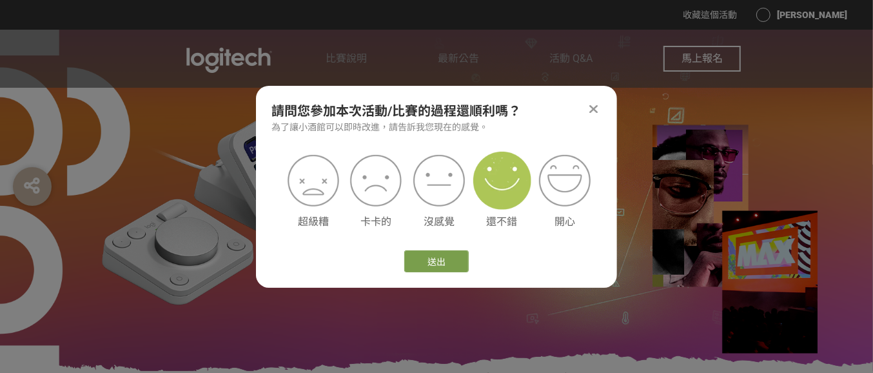
click at [497, 179] on img at bounding box center [502, 181] width 58 height 58
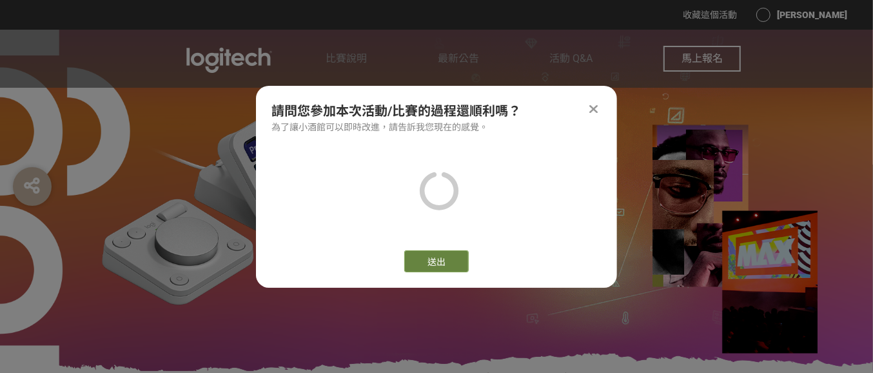
click at [443, 268] on button "送出" at bounding box center [436, 261] width 64 height 22
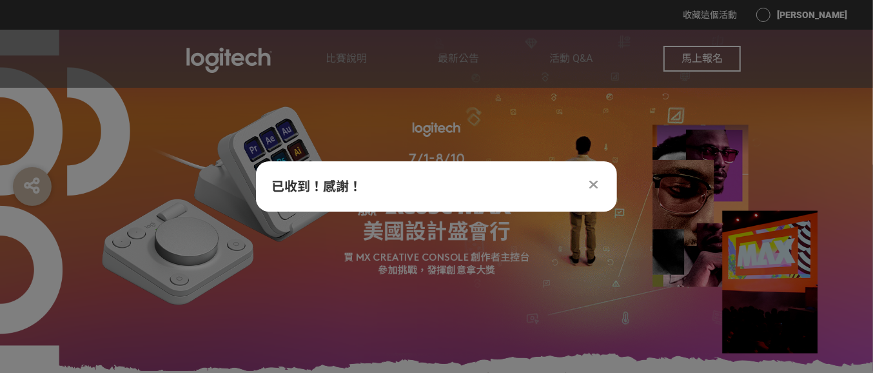
click at [592, 186] on icon at bounding box center [594, 184] width 8 height 13
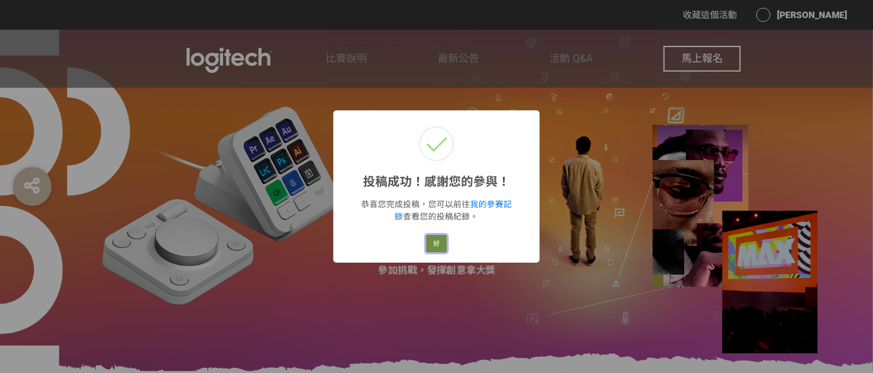
click at [440, 243] on button "好" at bounding box center [436, 244] width 21 height 18
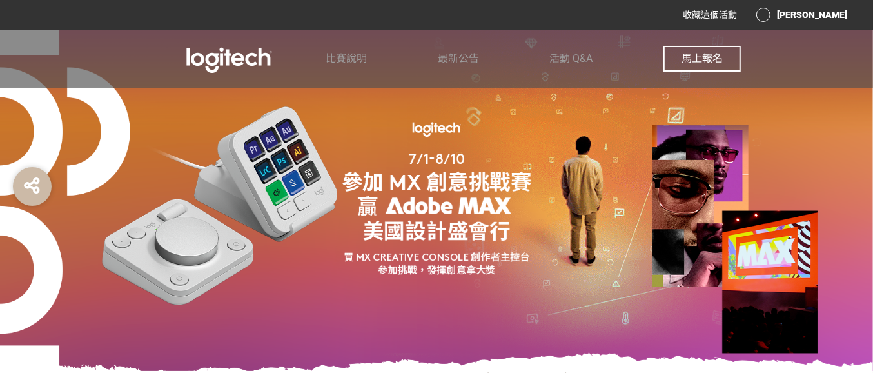
click at [819, 17] on div "[PERSON_NAME]" at bounding box center [801, 15] width 91 height 14
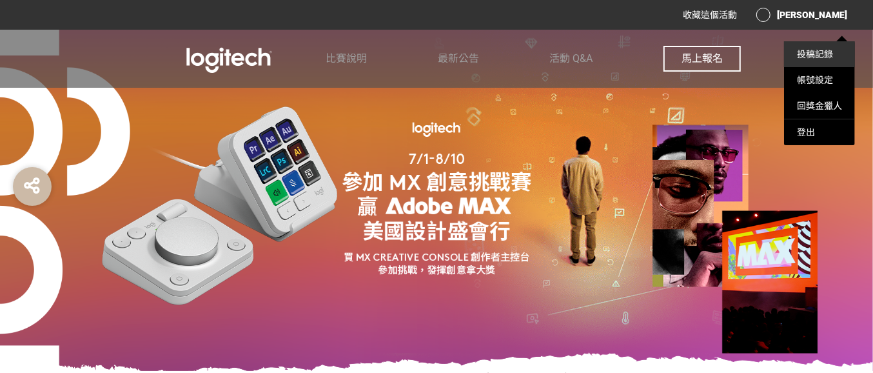
click at [817, 56] on link "投稿記錄" at bounding box center [815, 54] width 36 height 10
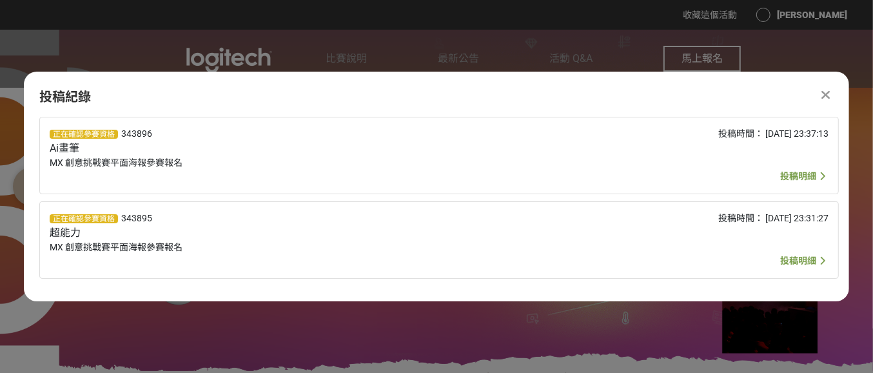
click at [827, 97] on icon at bounding box center [826, 94] width 8 height 13
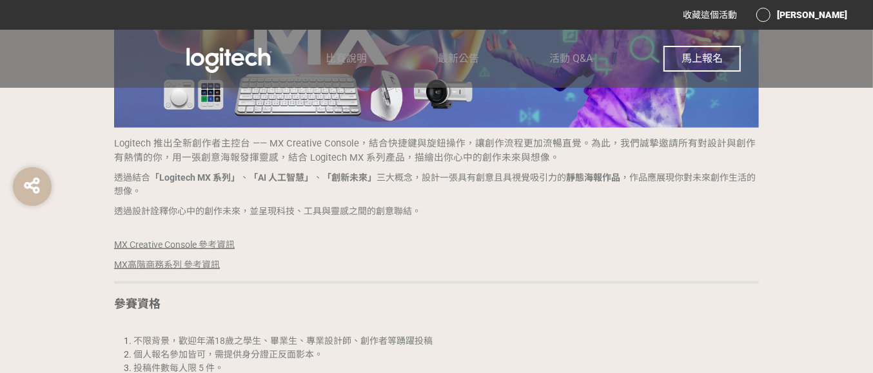
scroll to position [1209, 0]
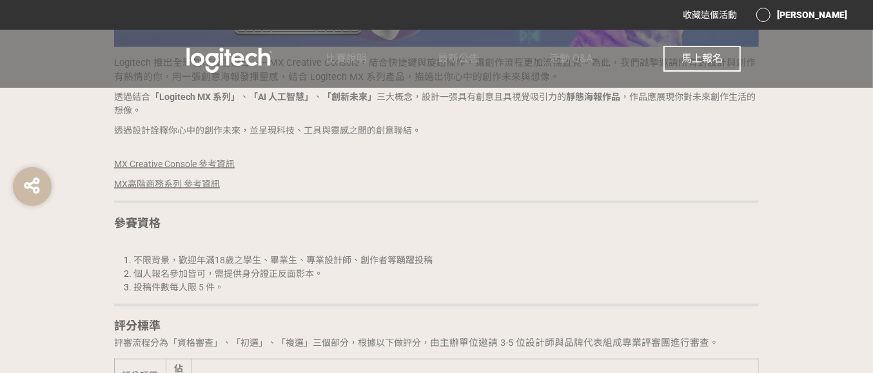
click at [692, 60] on span "馬上報名" at bounding box center [701, 58] width 41 height 12
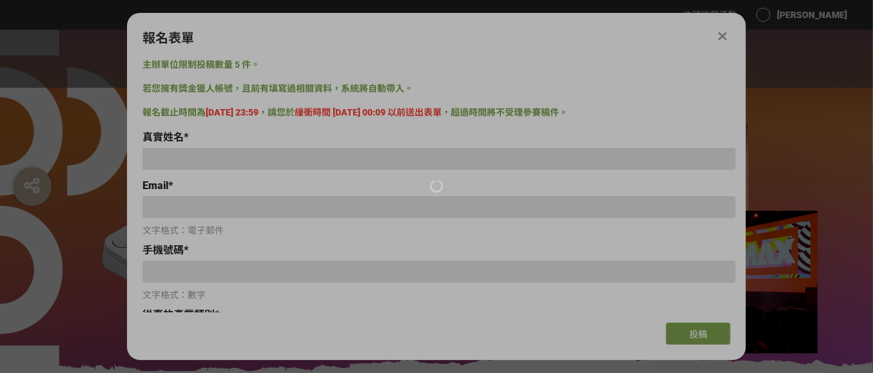
scroll to position [0, 0]
type input "[PERSON_NAME]"
type input "[EMAIL_ADDRESS][DOMAIN_NAME]"
type input "0975817757"
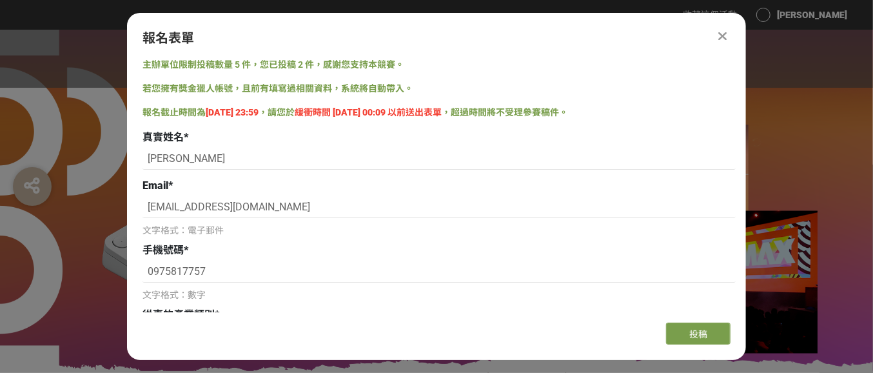
scroll to position [81, 0]
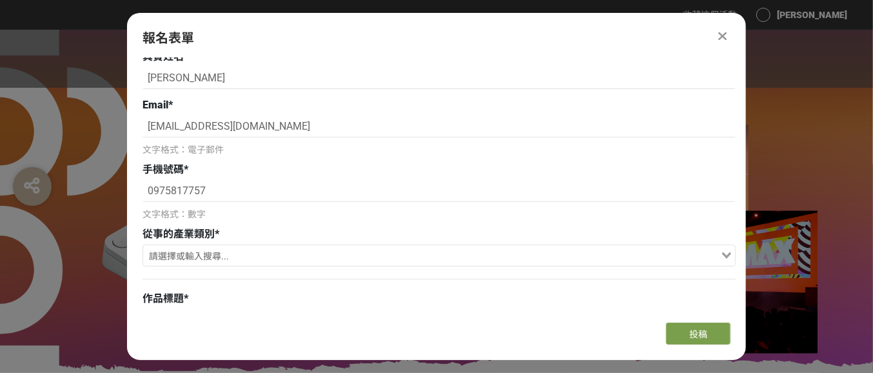
click at [186, 264] on input "Search for option" at bounding box center [431, 257] width 574 height 18
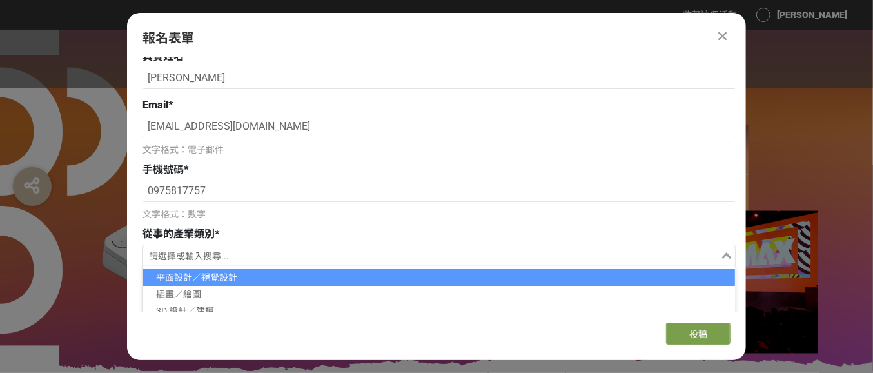
click at [187, 280] on li "平面設計／視覺設計" at bounding box center [439, 277] width 592 height 17
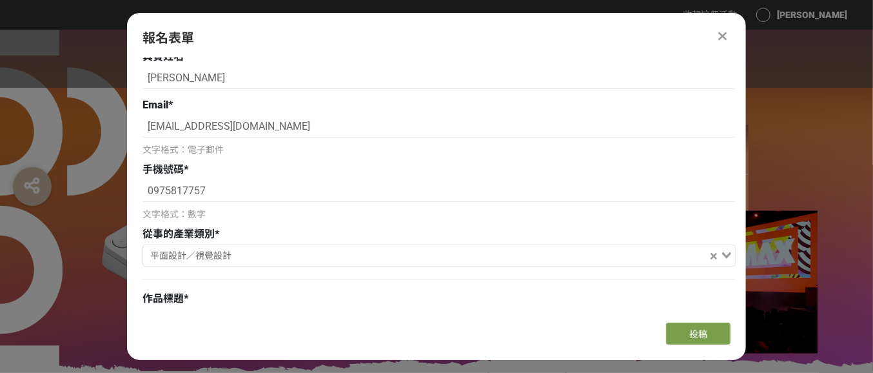
scroll to position [161, 0]
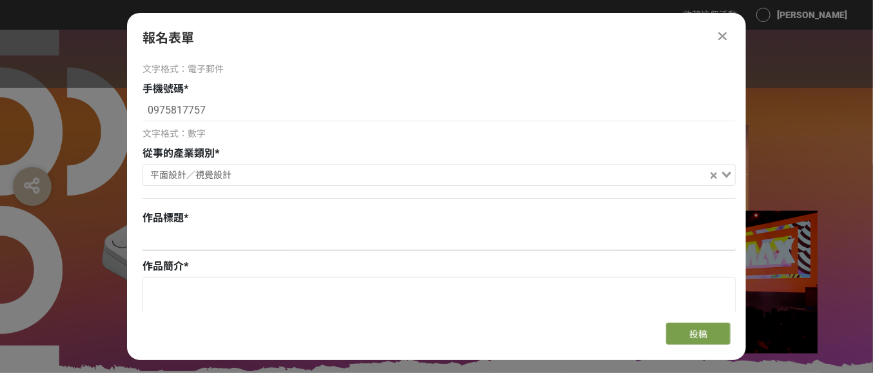
click at [211, 240] on input at bounding box center [438, 239] width 593 height 22
click at [242, 244] on input at bounding box center [438, 239] width 593 height 22
paste input "AI影響設計"
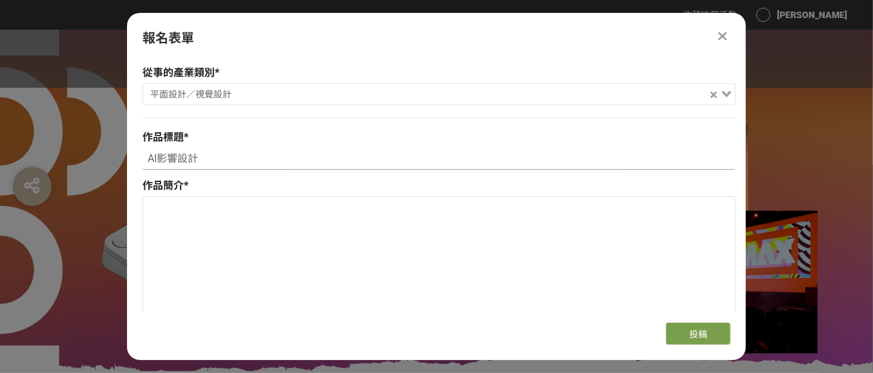
type input "AI影響設計"
click at [219, 217] on textarea at bounding box center [439, 261] width 592 height 129
paste textarea "作品以 Logitech MX Vertical 滑鼠繪出流動的「design」字樣，連結人腦與靈感軌跡，象徵 AI 輔助下的創意傳遞，啟發設計師在未來設計中…"
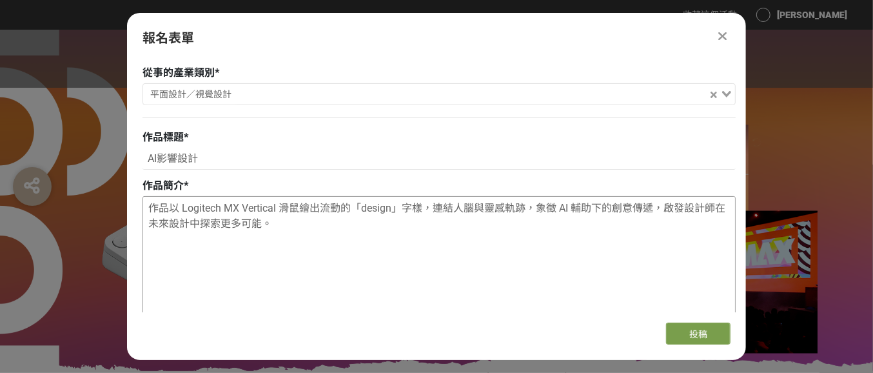
click at [435, 206] on textarea "作品以 Logitech MX Vertical 滑鼠繪出流動的「design」字樣，連結人腦與靈感軌跡，象徵 AI 輔助下的創意傳遞，啟發設計師在未來設計中…" at bounding box center [439, 261] width 592 height 129
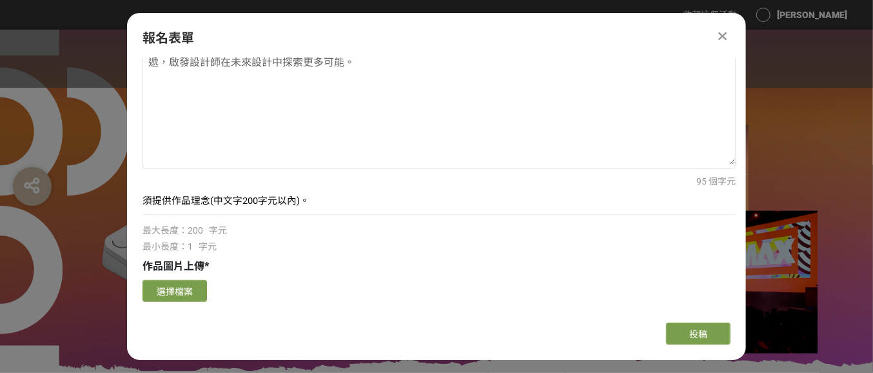
scroll to position [484, 0]
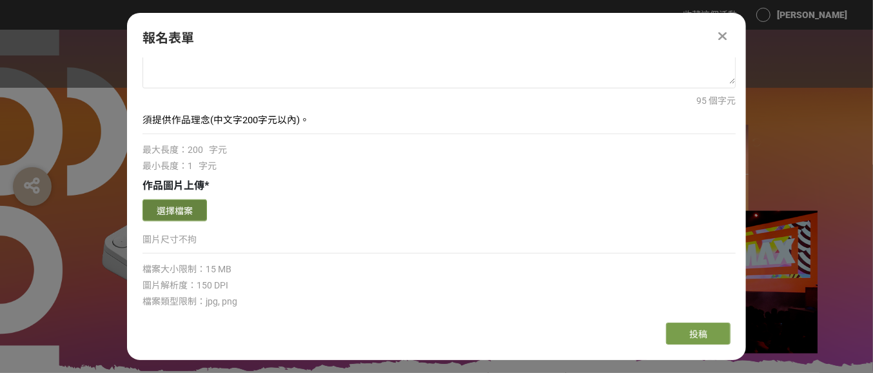
type textarea "作品以 Logitech MX Vertical 滑鼠繪出流動的「design」字樣，呈現出VR的方式，連結人腦與靈感軌跡，象徵 AI 輔助下的創意傳遞，啟發…"
click at [171, 203] on button "選擇檔案" at bounding box center [174, 210] width 64 height 22
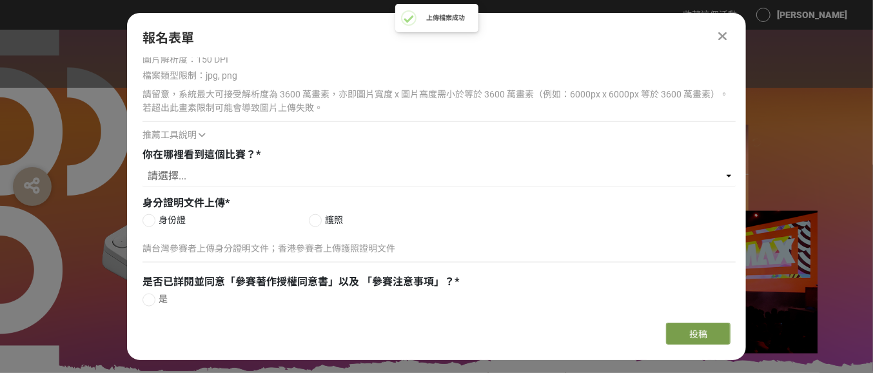
scroll to position [1029, 0]
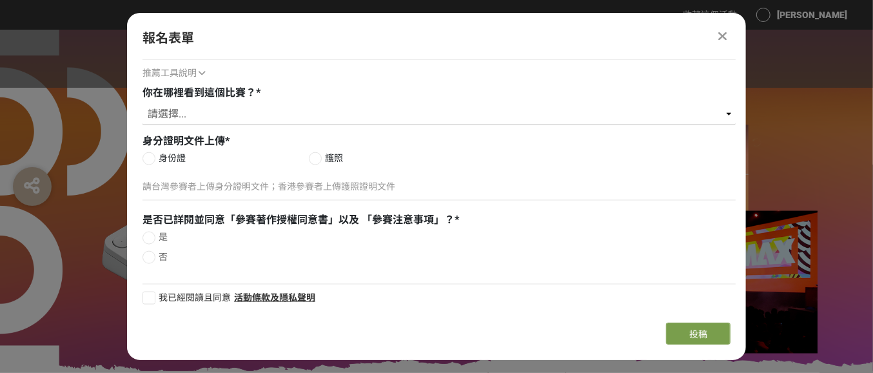
click at [177, 115] on select "請選擇... Logitech Taiwan Facebook 粉絲專頁 Logitech 官方電子報（EDM） ​線上廣告 ​合作講者／KOL 社群分享 媒…" at bounding box center [438, 114] width 593 height 22
select select "Logitech Taiwan Facebook 粉絲專頁"
click at [142, 103] on select "請選擇... Logitech Taiwan Facebook 粉絲專頁 Logitech 官方電子報（EDM） ​線上廣告 ​合作講者／KOL 社群分享 媒…" at bounding box center [438, 114] width 593 height 22
click at [169, 153] on span "身份證" at bounding box center [172, 159] width 27 height 14
click at [152, 154] on input "身份證" at bounding box center [147, 158] width 8 height 8
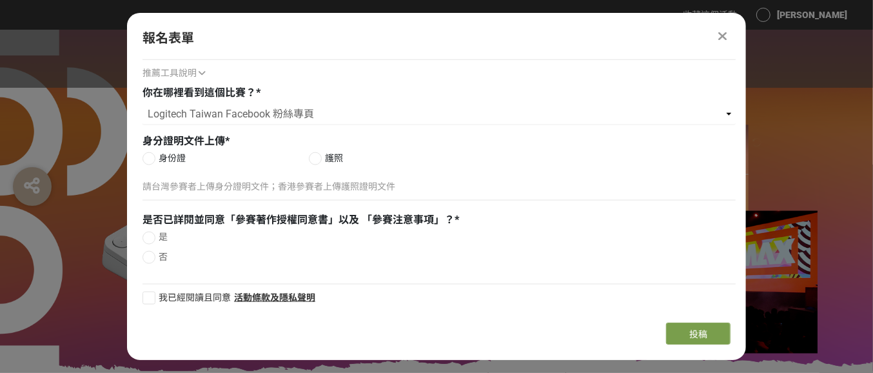
radio input "false"
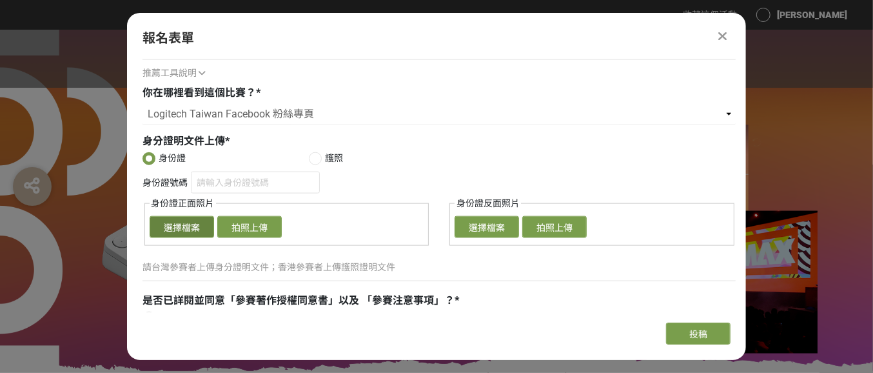
click at [179, 218] on button "選擇檔案" at bounding box center [182, 227] width 64 height 22
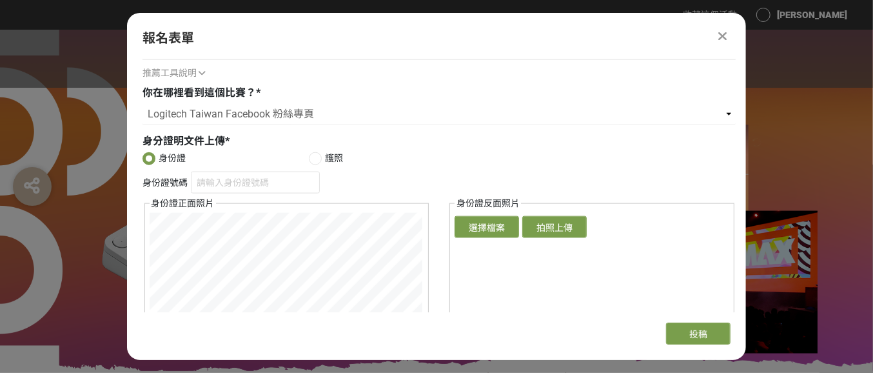
scroll to position [1110, 0]
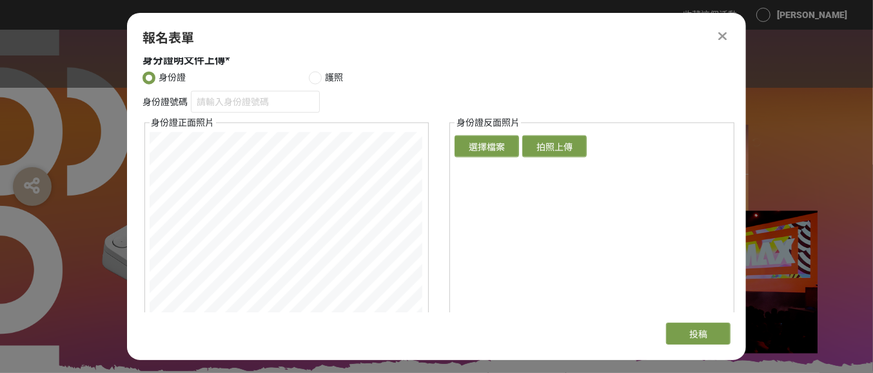
click at [133, 160] on div "主辦單位限制投稿數量 5 件，您已投稿 2 件，感謝您支持本競賽。 若您擁有獎金獵人帳號，且前有填寫過相關資料，系統將自動帶入。 報名截止時間為 2025-0…" at bounding box center [436, 185] width 619 height 254
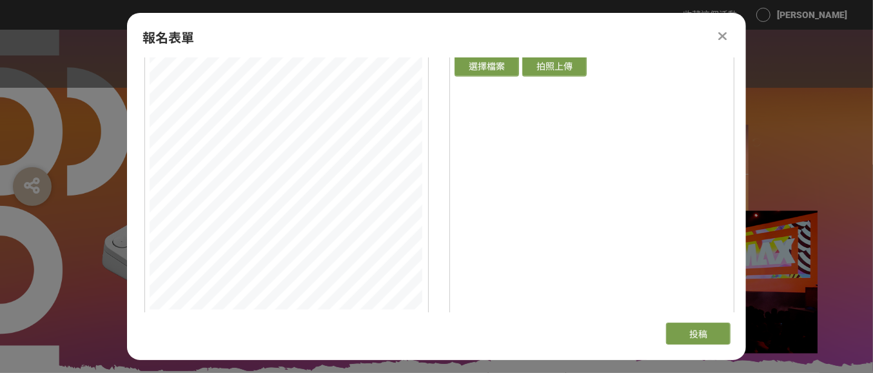
click at [439, 277] on div "身份證號碼 身份證正面照片 確認上傳 取消 旋轉圖片 選擇檔案 拍照上傳 身份證反面照片 確認上傳 取消 旋轉圖片 選擇檔案 拍照上傳" at bounding box center [438, 176] width 593 height 332
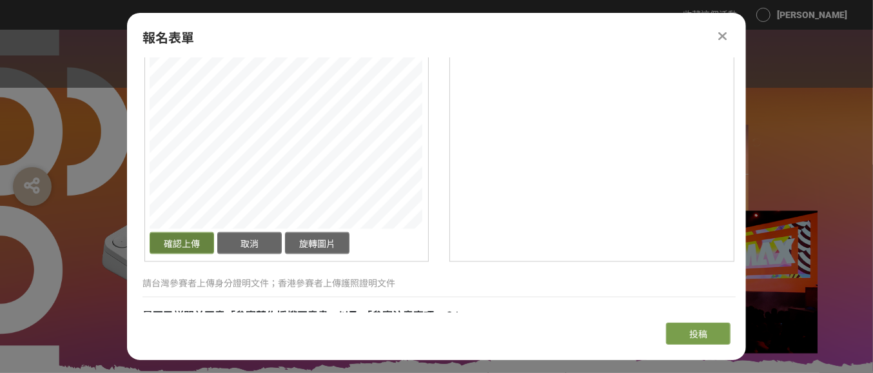
click at [191, 240] on button "確認上傳" at bounding box center [182, 243] width 64 height 22
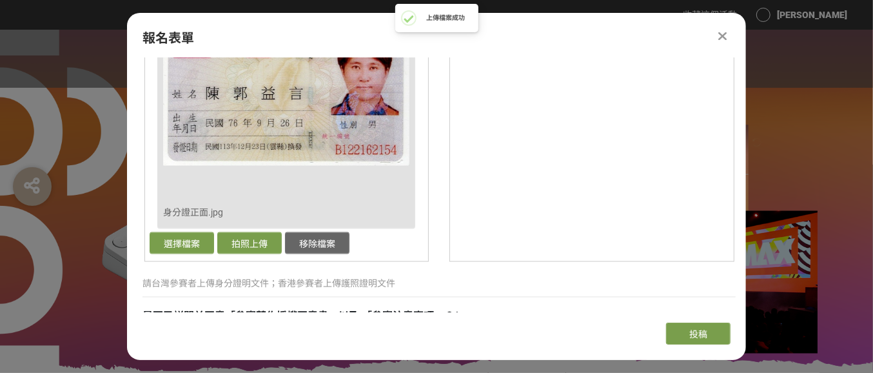
scroll to position [1190, 0]
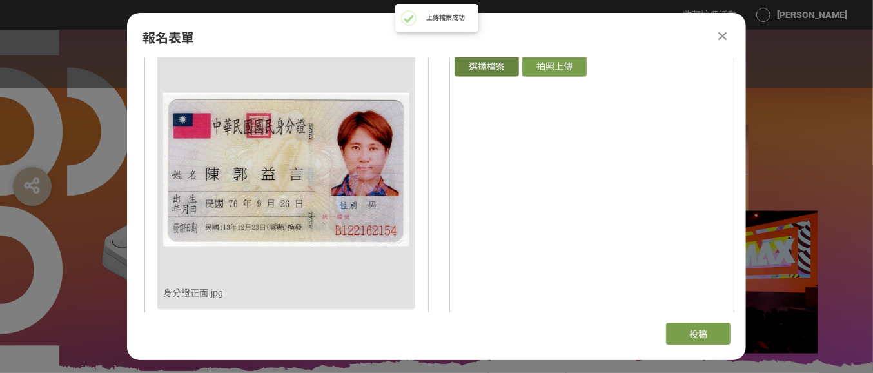
click at [489, 70] on button "選擇檔案" at bounding box center [487, 66] width 64 height 22
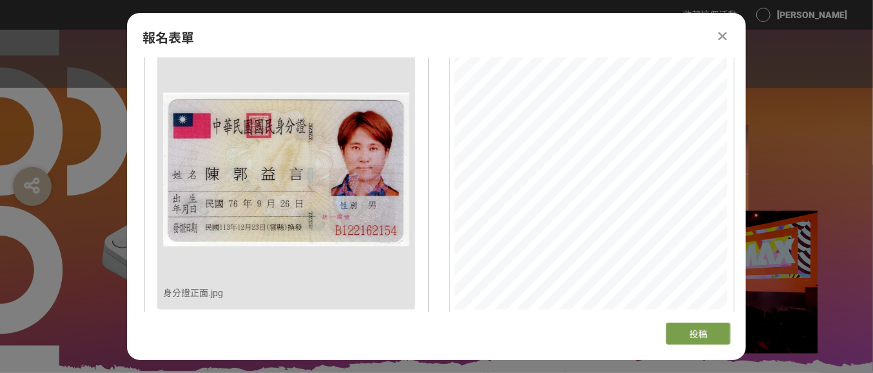
click at [426, 81] on div "身份證號碼 身份證正面照片 確認上傳 取消 旋轉圖片 移除檔案 身分證正面.jpg 選擇檔案 拍照上傳 移除檔案 身份證反面照片 確認上傳 取消 旋轉圖片 選…" at bounding box center [438, 176] width 593 height 332
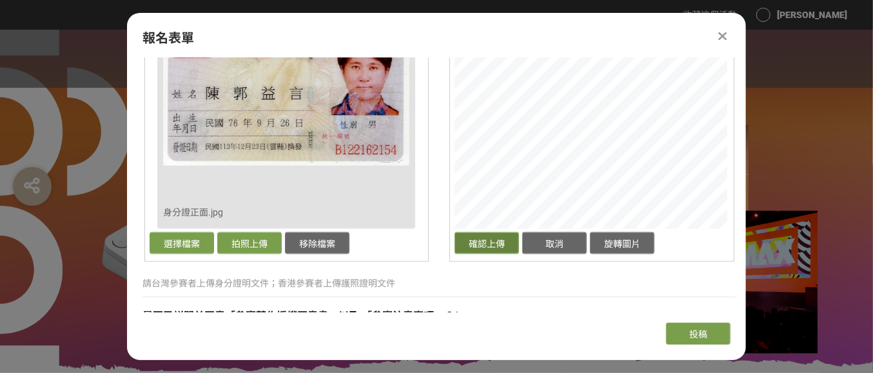
click at [475, 240] on button "確認上傳" at bounding box center [487, 243] width 64 height 22
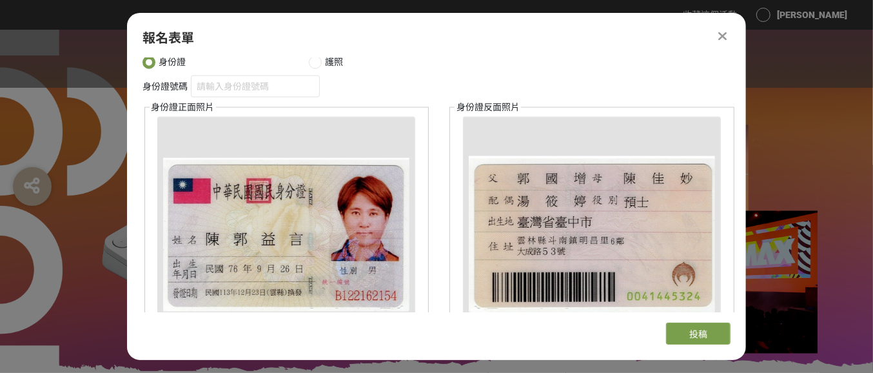
scroll to position [1044, 0]
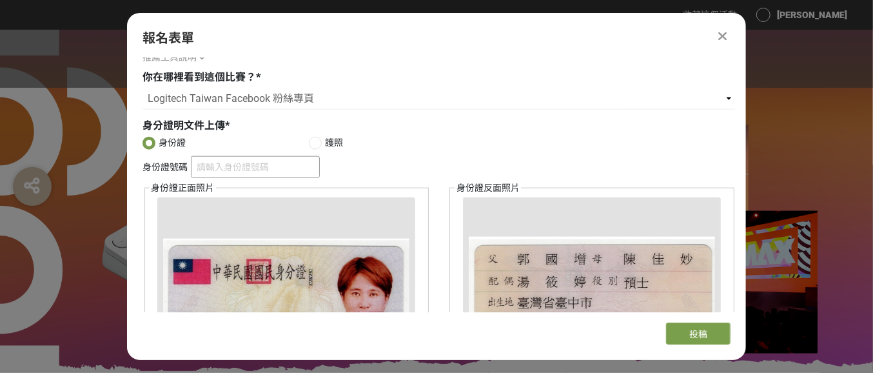
click at [209, 167] on input "身份證號碼" at bounding box center [255, 167] width 129 height 22
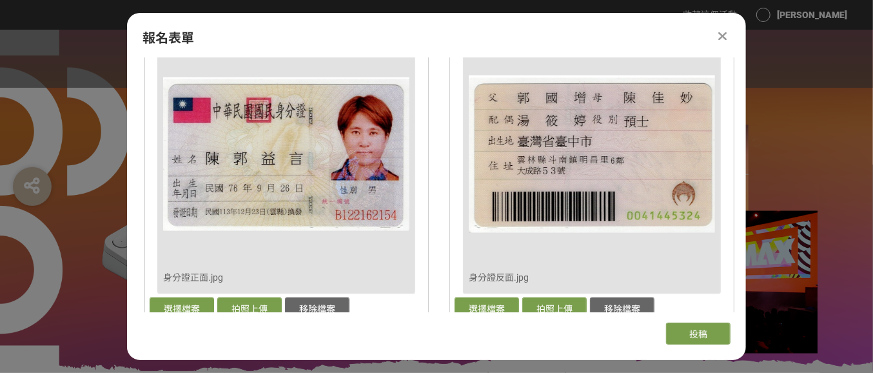
scroll to position [1367, 0]
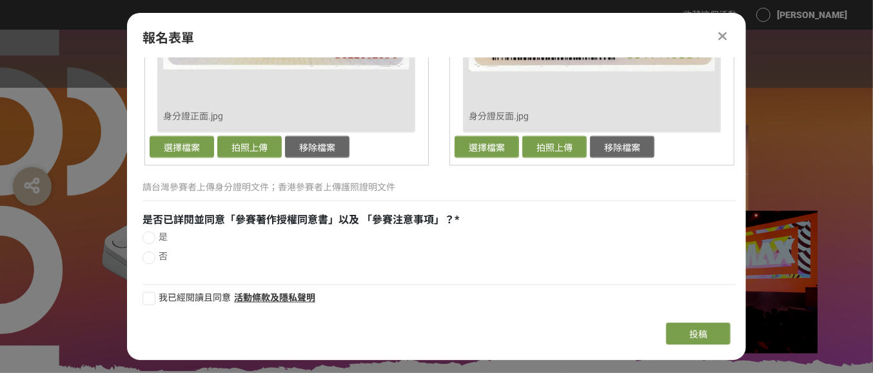
type input "B122162154"
click at [151, 239] on div at bounding box center [148, 237] width 13 height 13
radio input "true"
click at [150, 300] on div at bounding box center [148, 298] width 13 height 13
checkbox input "true"
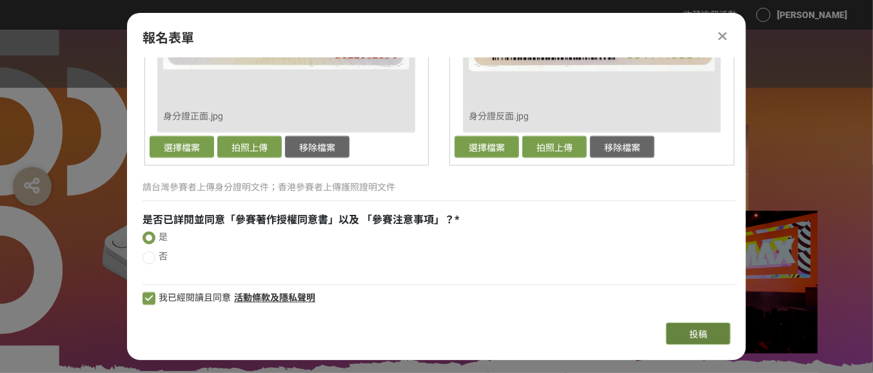
click at [680, 335] on button "投稿" at bounding box center [698, 333] width 64 height 22
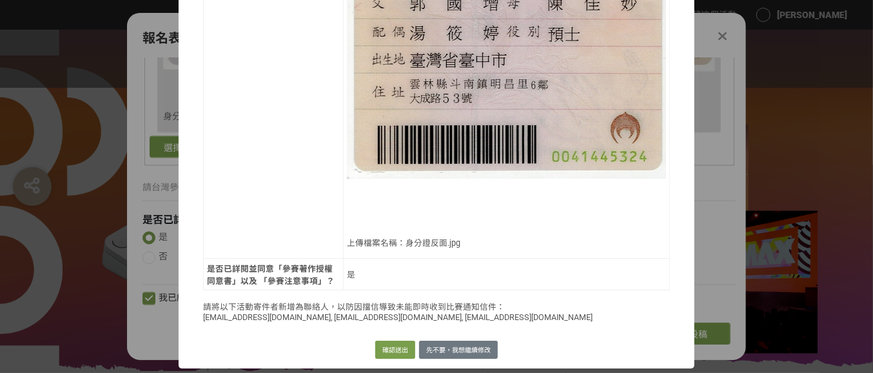
scroll to position [1075, 0]
click at [396, 343] on button "確認送出" at bounding box center [395, 349] width 40 height 18
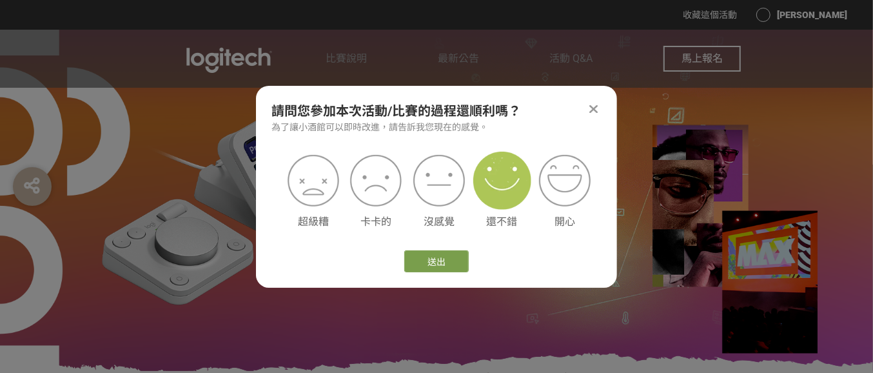
click at [478, 192] on img at bounding box center [502, 181] width 58 height 58
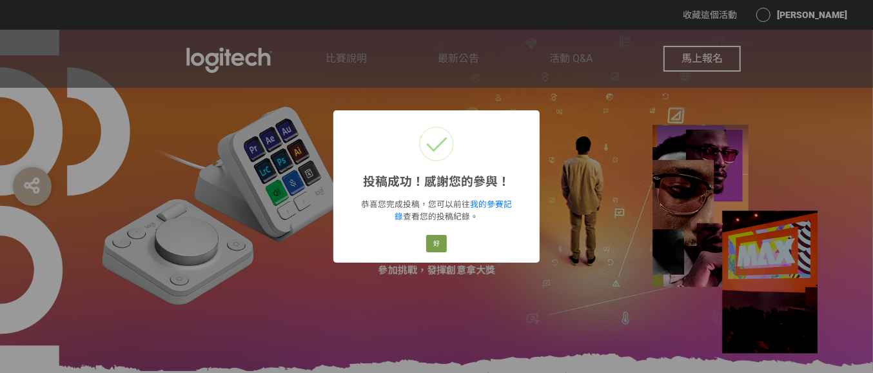
click at [591, 184] on div "投稿成功！感謝您的參與！ × 恭喜您完成投稿，您可以前往 我的參賽記錄 查看您的投稿紀錄。 好 Cancel" at bounding box center [436, 186] width 873 height 373
click at [443, 250] on button "好" at bounding box center [436, 244] width 21 height 18
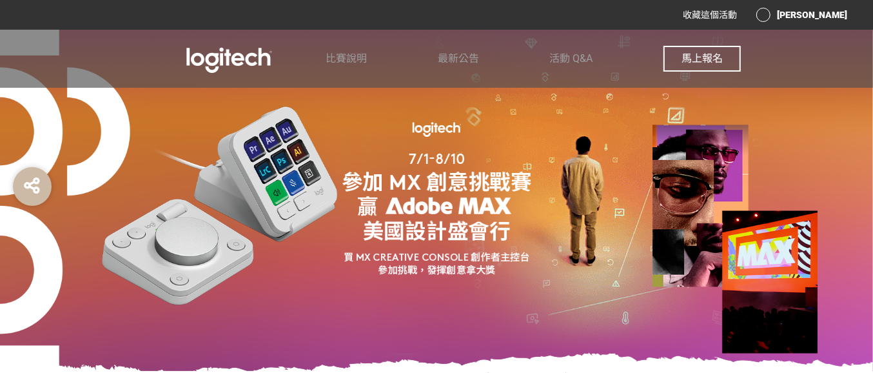
click at [698, 61] on span "馬上報名" at bounding box center [701, 58] width 41 height 12
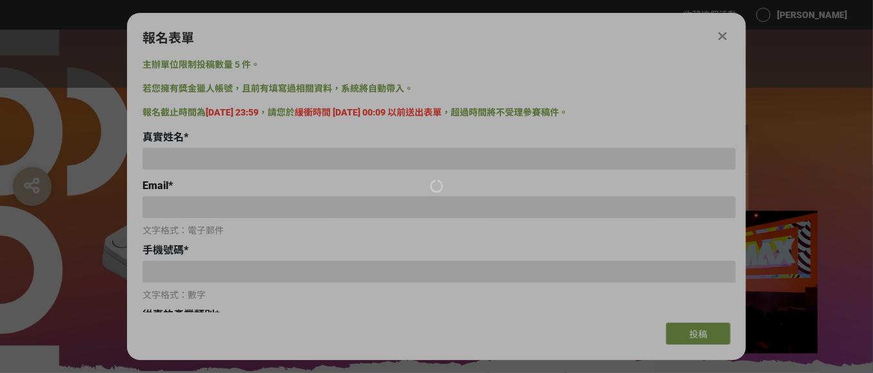
type input "[PERSON_NAME]"
type input "[EMAIL_ADDRESS][DOMAIN_NAME]"
type input "0975817757"
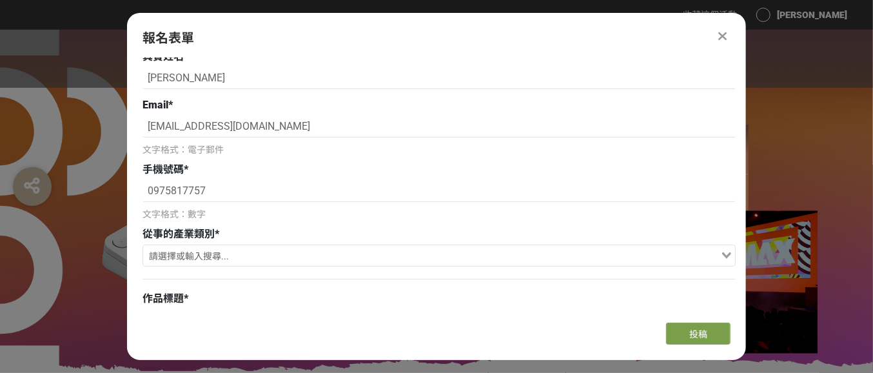
scroll to position [161, 0]
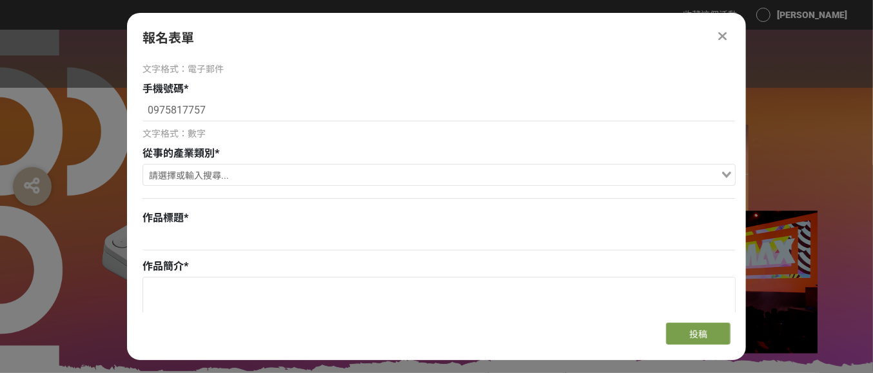
click at [185, 173] on input "Search for option" at bounding box center [431, 176] width 574 height 18
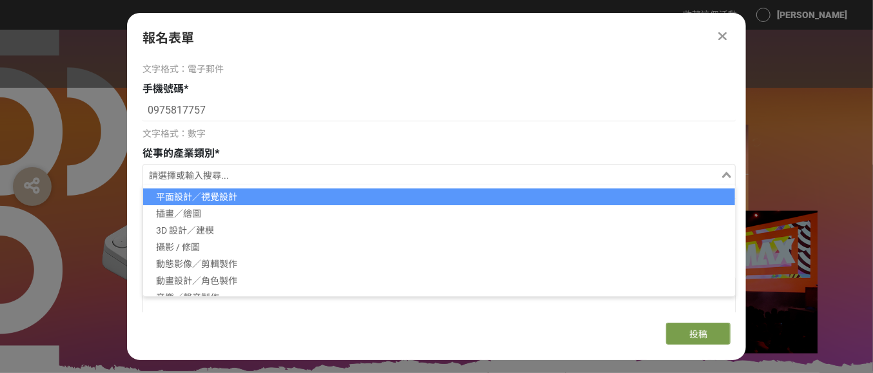
click at [185, 193] on li "平面設計／視覺設計" at bounding box center [439, 196] width 592 height 17
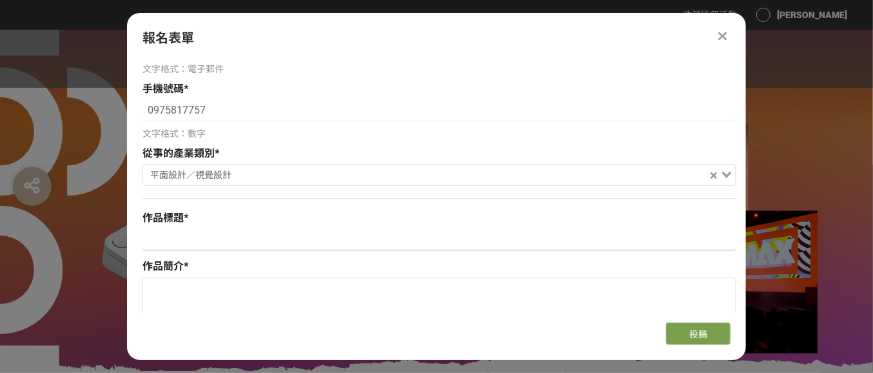
click at [183, 242] on input at bounding box center [438, 239] width 593 height 22
type input "畫龍點睛"
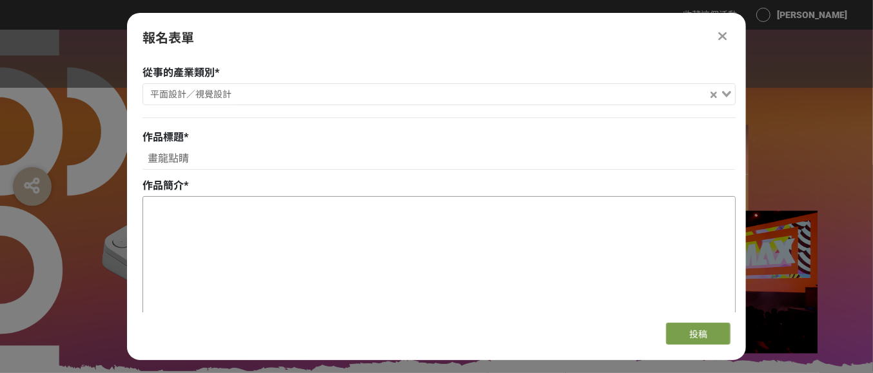
click at [239, 230] on textarea at bounding box center [439, 261] width 592 height 129
paste textarea "以中國水墨龍為主題，在龍眼中融入 Logitech MX Master 3S 滑鼠，象徵創作者在 AI 時代以科技為「畫龍點睛」的利器，精準掌握靈感與創意的力…"
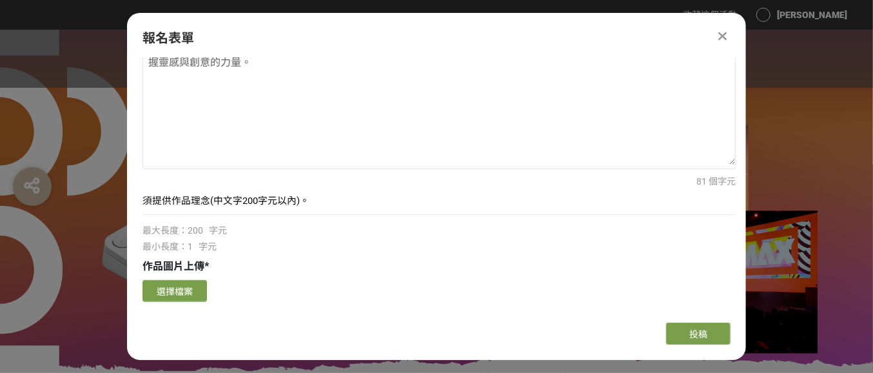
scroll to position [484, 0]
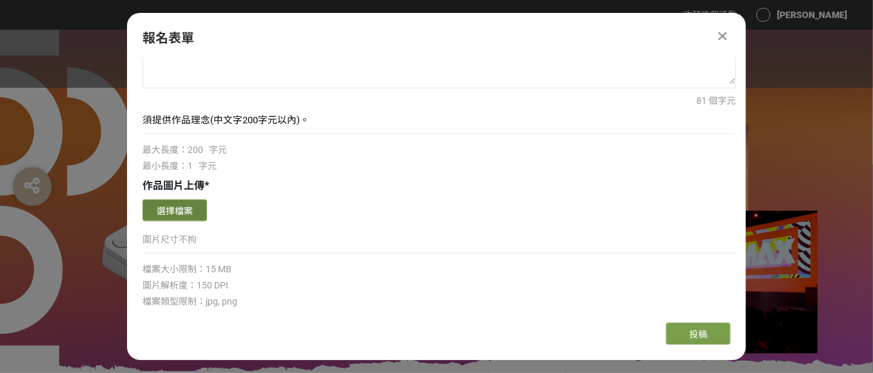
type textarea "以中國水墨龍為主題，在龍眼中融入 Logitech MX Master 3S 滑鼠，象徵創作者在 AI 時代以科技為「畫龍點睛」的利器，精準掌握靈感與創意的力…"
click at [184, 208] on button "選擇檔案" at bounding box center [174, 210] width 64 height 22
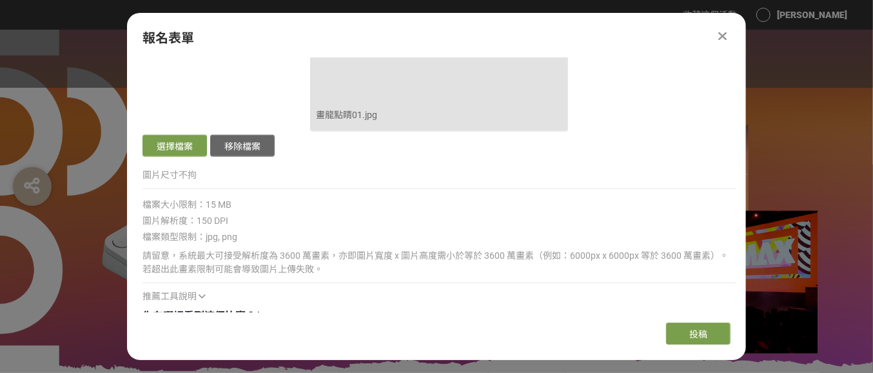
scroll to position [967, 0]
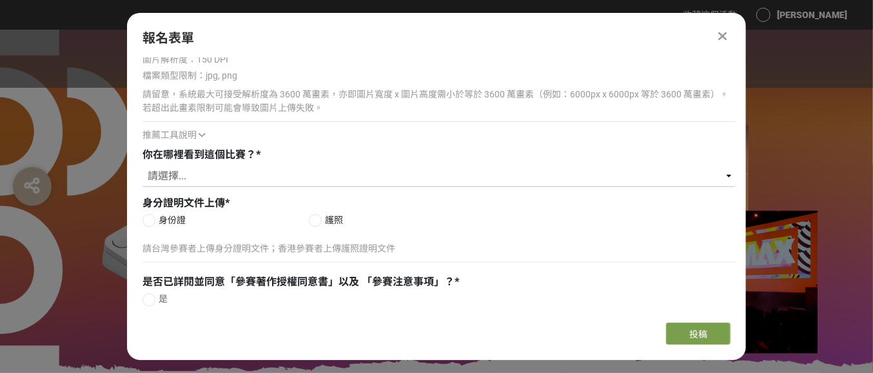
click at [178, 170] on select "請選擇... Logitech Taiwan Facebook 粉絲專頁 Logitech 官方電子報（EDM） ​線上廣告 ​合作講者／KOL 社群分享 媒…" at bounding box center [438, 176] width 593 height 22
select select "Logitech Taiwan Facebook 粉絲專頁"
click at [142, 165] on select "請選擇... Logitech Taiwan Facebook 粉絲專頁 Logitech 官方電子報（EDM） ​線上廣告 ​合作講者／KOL 社群分享 媒…" at bounding box center [438, 176] width 593 height 22
click at [148, 213] on label "身份證" at bounding box center [225, 220] width 166 height 14
click at [148, 216] on input "身份證" at bounding box center [147, 220] width 8 height 8
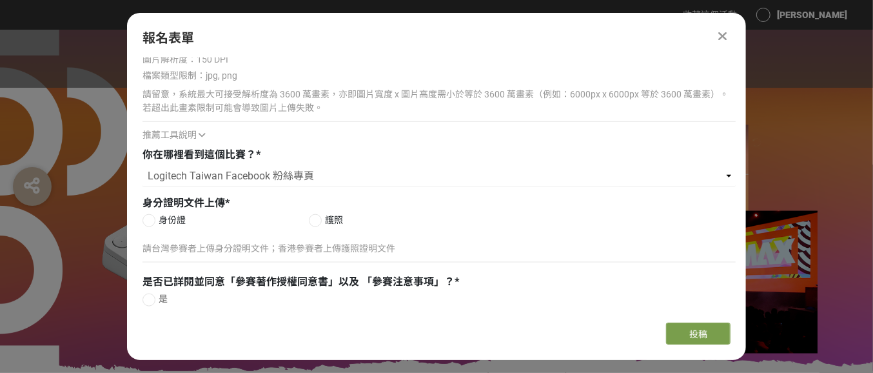
radio input "false"
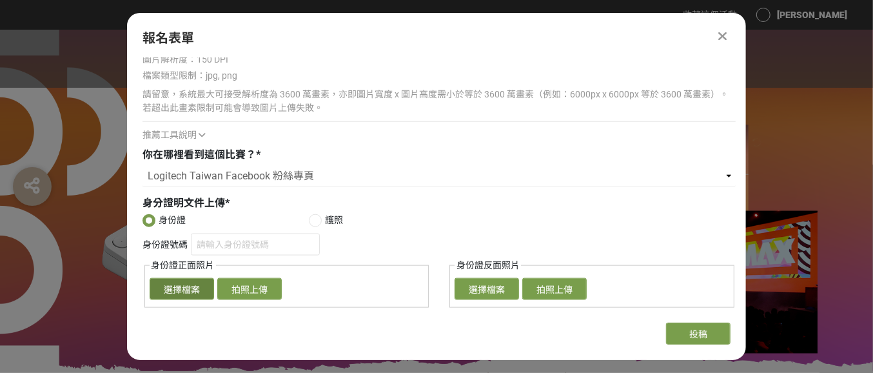
click at [166, 286] on button "選擇檔案" at bounding box center [182, 289] width 64 height 22
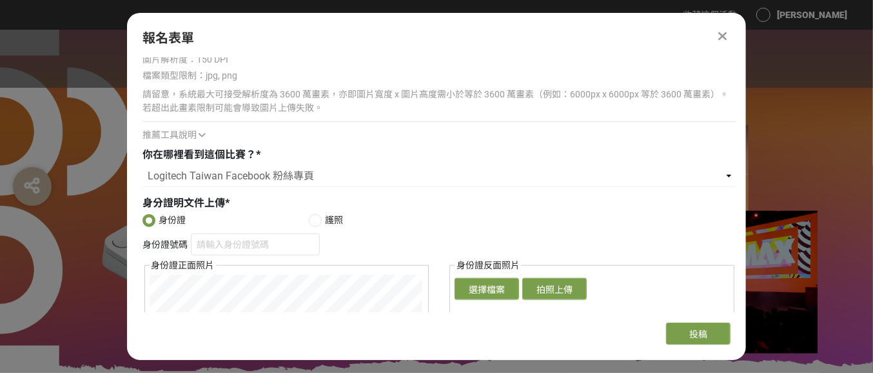
scroll to position [1128, 0]
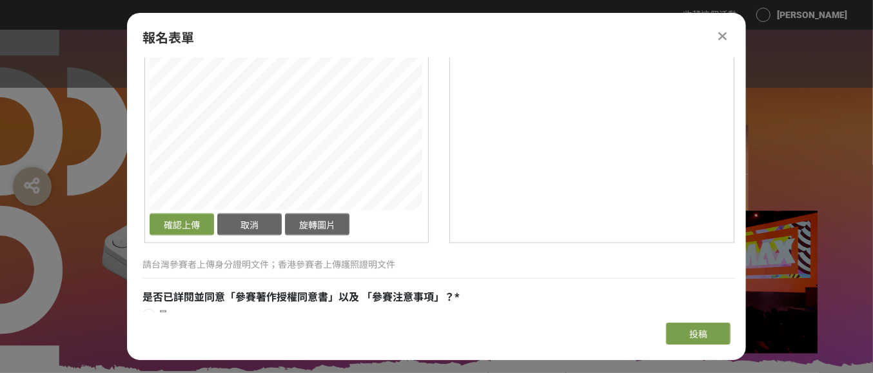
click at [490, 191] on div "身份證號碼 身份證正面照片 確認上傳 取消 旋轉圖片 選擇檔案 拍照上傳 身份證反面照片 確認上傳 取消 旋轉圖片 選擇檔案 拍照上傳" at bounding box center [438, 77] width 593 height 332
click at [165, 224] on button "確認上傳" at bounding box center [182, 224] width 64 height 22
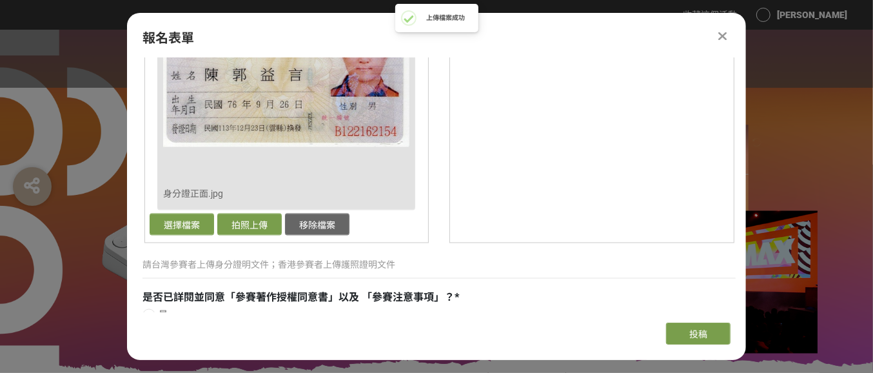
scroll to position [1128, 0]
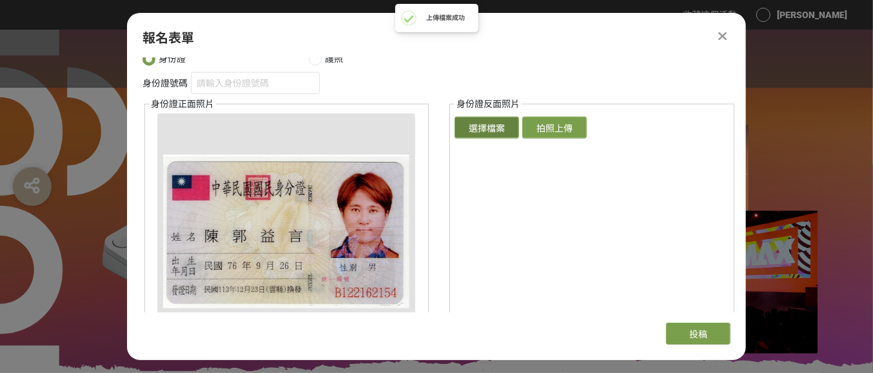
click at [485, 130] on button "選擇檔案" at bounding box center [487, 128] width 64 height 22
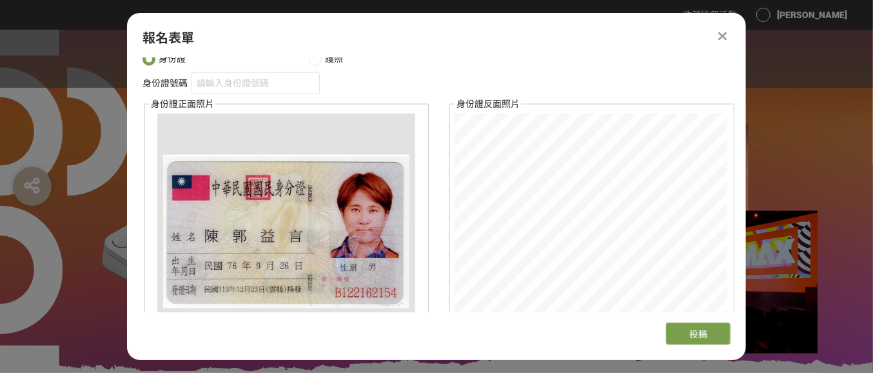
click at [378, 90] on div "身份證號碼 身份證正面照片 確認上傳 取消 旋轉圖片 移除檔案 身分證正面.jpg 選擇檔案 拍照上傳 移除檔案 身份證反面照片 確認上傳 取消 旋轉圖片 選…" at bounding box center [438, 238] width 593 height 332
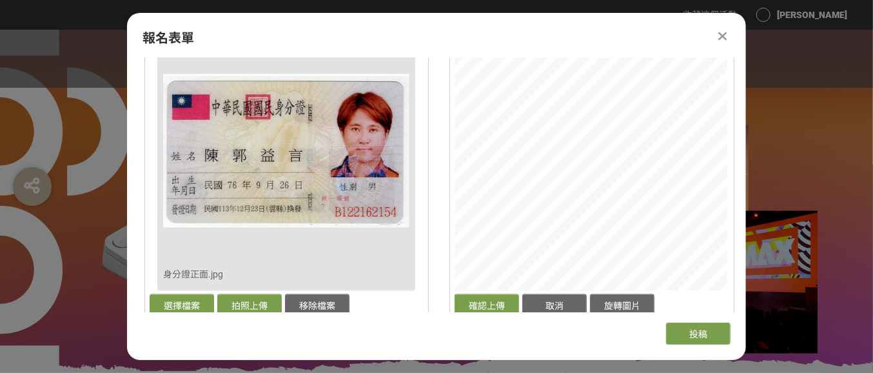
scroll to position [1289, 0]
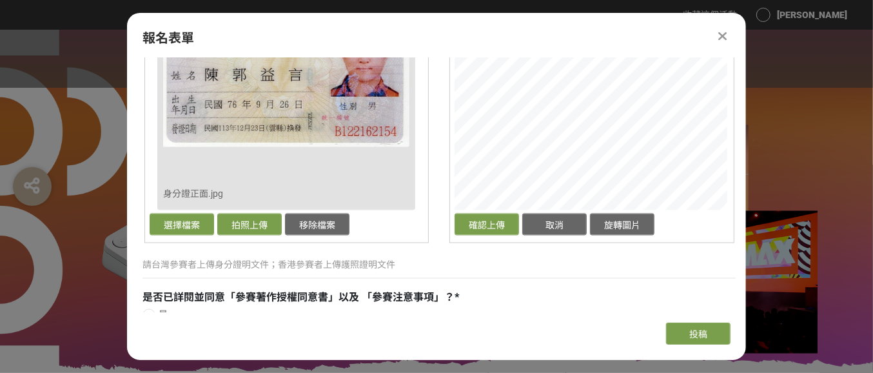
click at [500, 224] on button "確認上傳" at bounding box center [487, 224] width 64 height 22
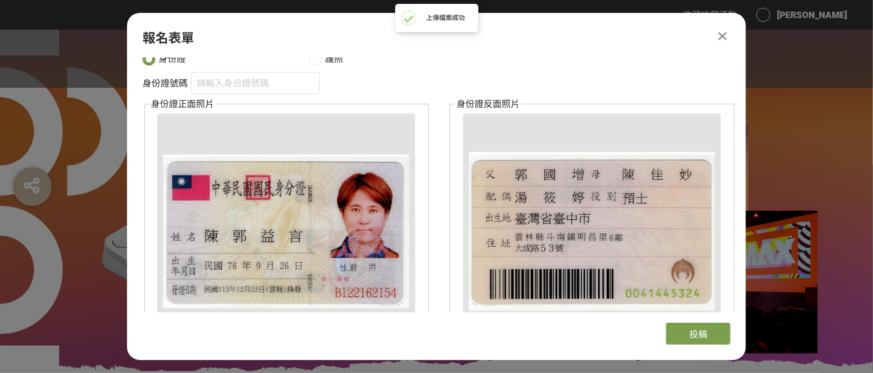
scroll to position [1048, 0]
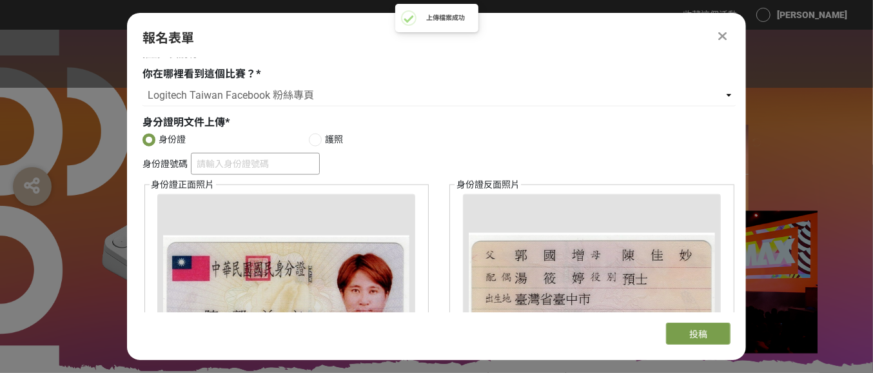
click at [226, 157] on input "身份證號碼" at bounding box center [255, 164] width 129 height 22
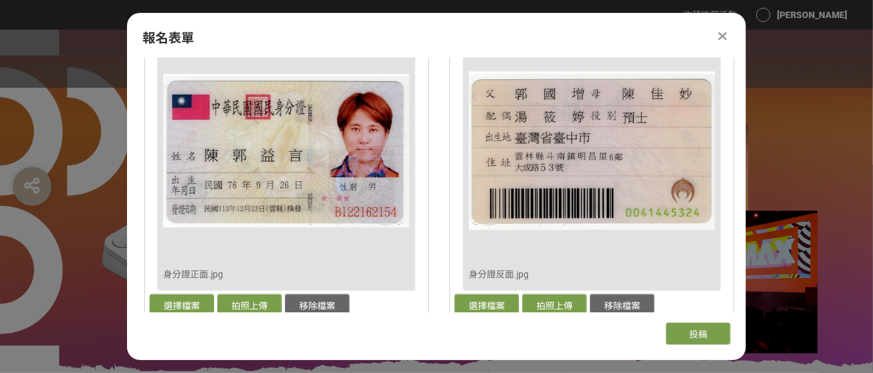
scroll to position [1367, 0]
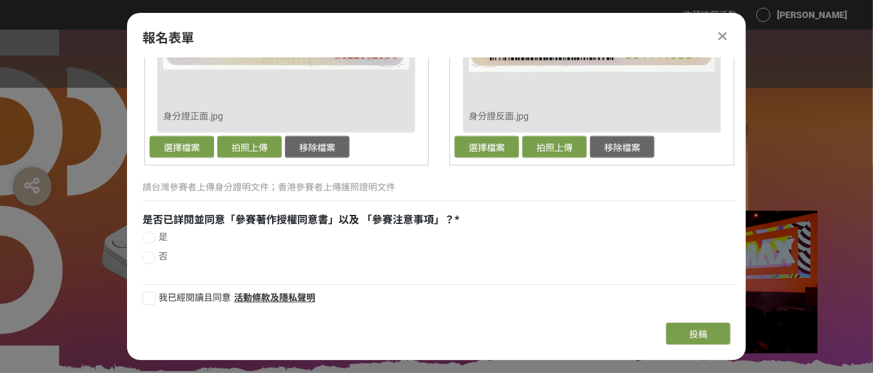
type input "B122162154"
click at [146, 234] on div at bounding box center [148, 237] width 13 height 13
radio input "true"
click at [148, 295] on div at bounding box center [148, 298] width 13 height 13
checkbox input "true"
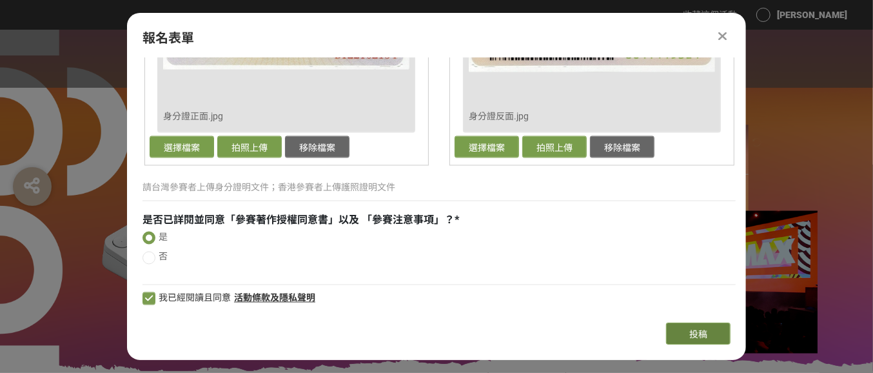
click at [696, 332] on span "投稿" at bounding box center [698, 334] width 18 height 10
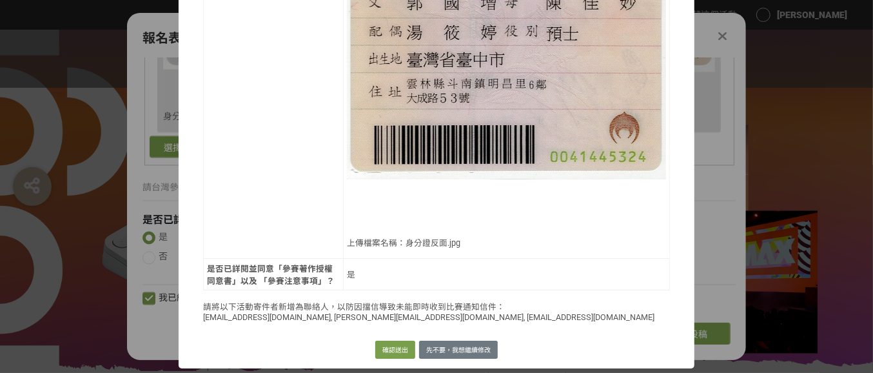
scroll to position [1075, 0]
click at [396, 344] on button "確認送出" at bounding box center [395, 349] width 40 height 18
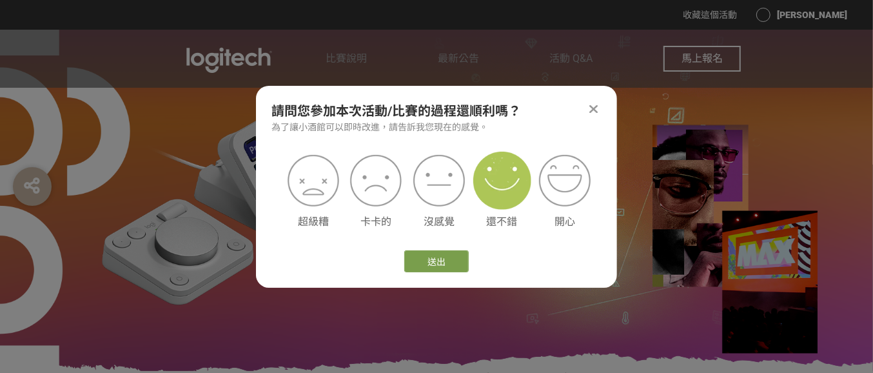
click at [499, 197] on img at bounding box center [502, 181] width 58 height 58
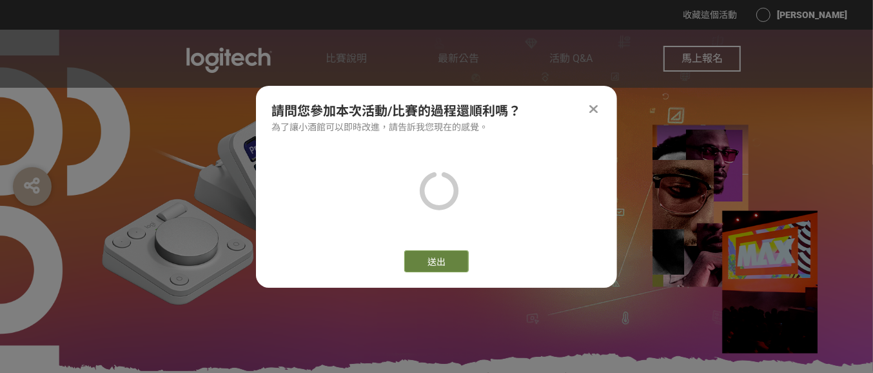
click at [444, 258] on button "送出" at bounding box center [436, 261] width 64 height 22
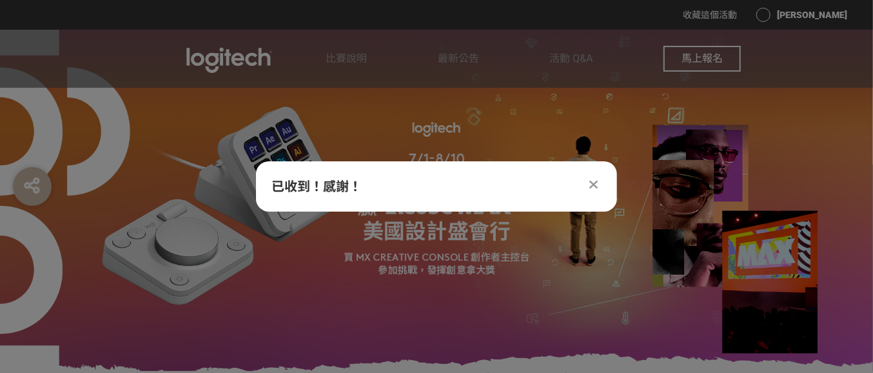
click at [587, 181] on div at bounding box center [593, 184] width 15 height 15
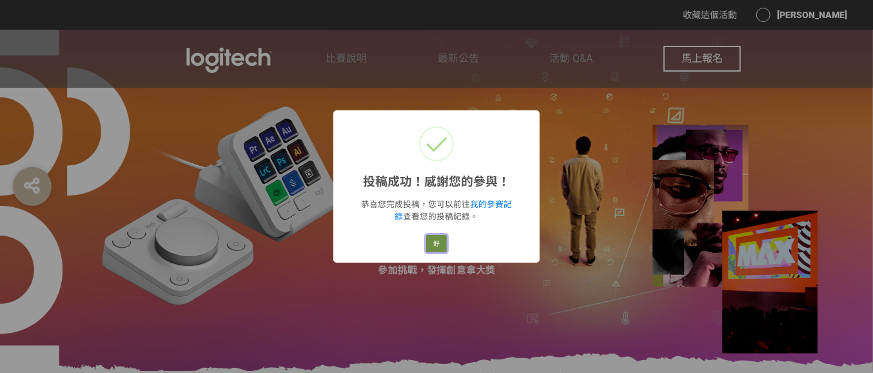
click at [441, 240] on button "好" at bounding box center [436, 244] width 21 height 18
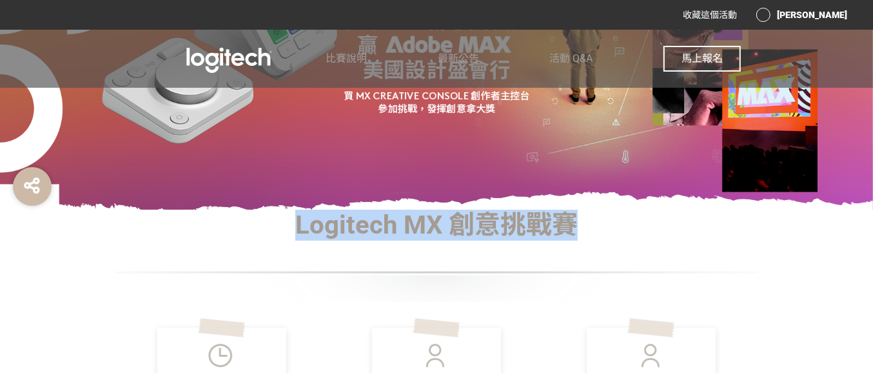
drag, startPoint x: 301, startPoint y: 226, endPoint x: 649, endPoint y: 226, distance: 348.1
click at [649, 226] on h1 "Logitech MX 創意挑戰賽" at bounding box center [436, 225] width 645 height 31
copy h1 "Logitech MX 創意挑戰賽"
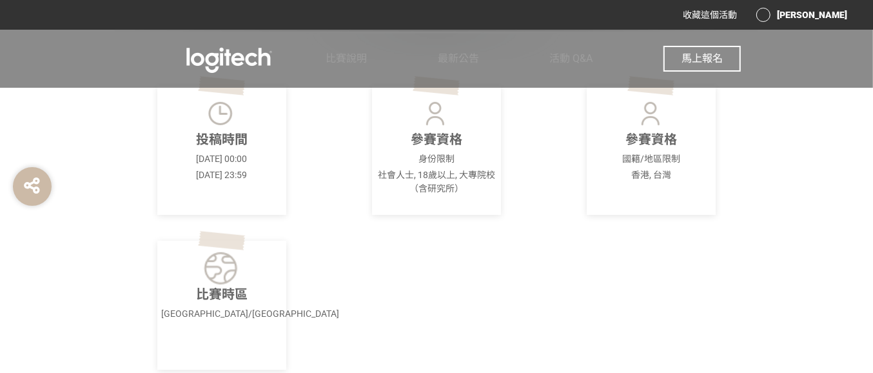
scroll to position [242, 0]
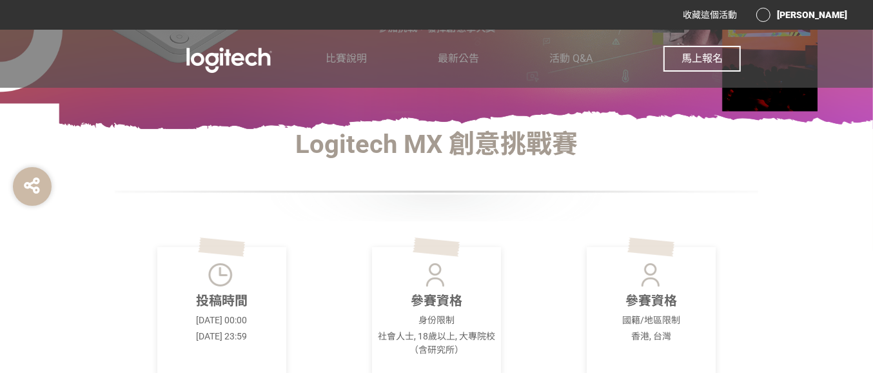
click at [825, 18] on div "[PERSON_NAME]" at bounding box center [801, 15] width 91 height 14
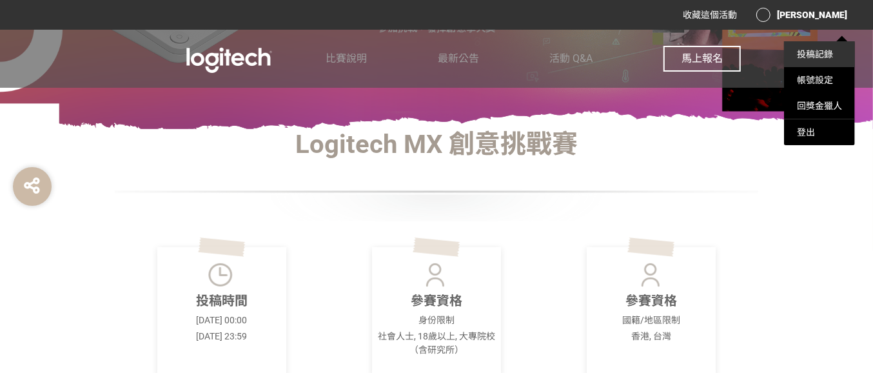
click at [812, 46] on li "投稿記錄" at bounding box center [819, 54] width 71 height 26
click at [816, 56] on link "投稿記錄" at bounding box center [815, 54] width 36 height 10
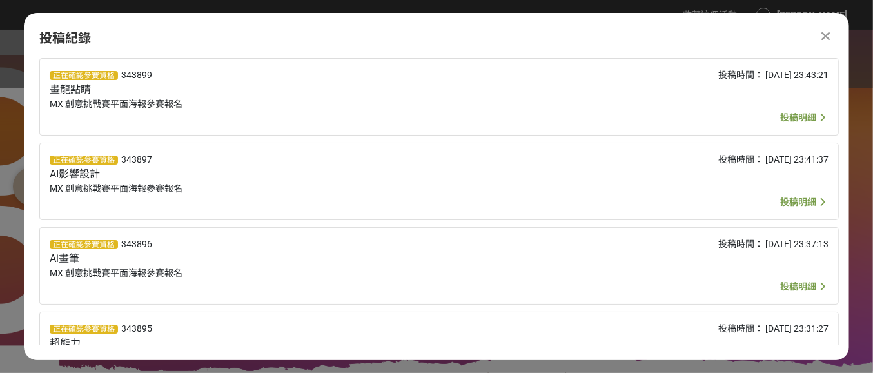
scroll to position [50, 0]
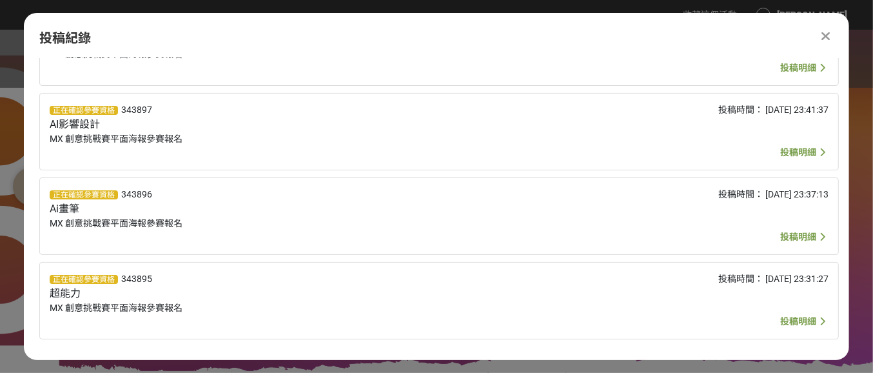
click at [821, 35] on div at bounding box center [825, 35] width 15 height 15
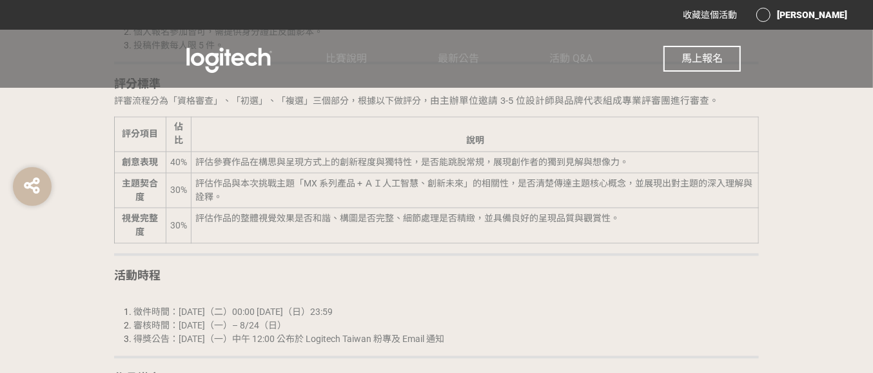
scroll to position [1612, 0]
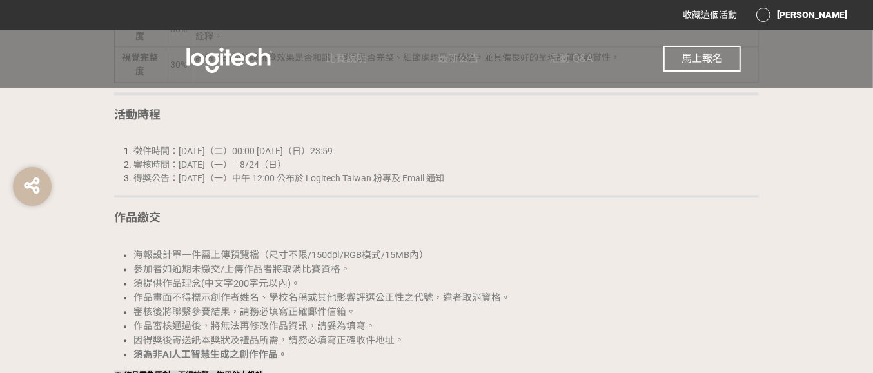
click at [797, 14] on div "[PERSON_NAME]" at bounding box center [801, 15] width 91 height 14
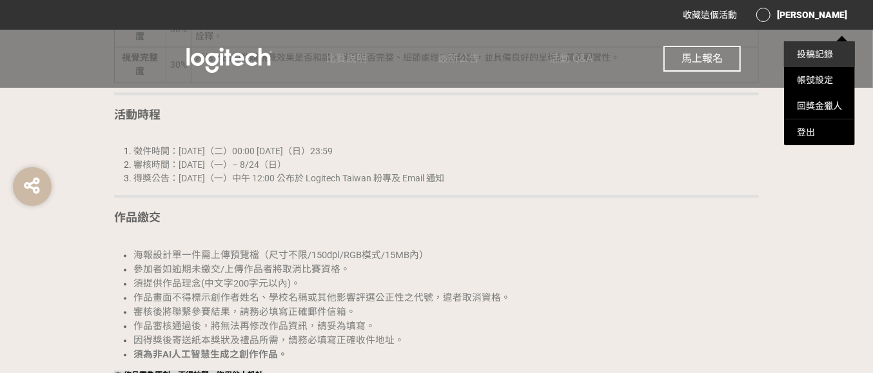
click at [816, 52] on link "投稿記錄" at bounding box center [815, 54] width 36 height 10
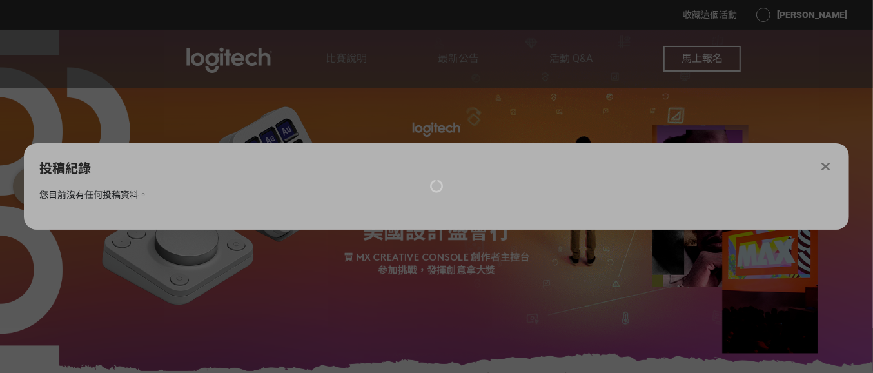
click at [156, 193] on div at bounding box center [436, 186] width 873 height 373
click at [823, 164] on div at bounding box center [436, 186] width 873 height 373
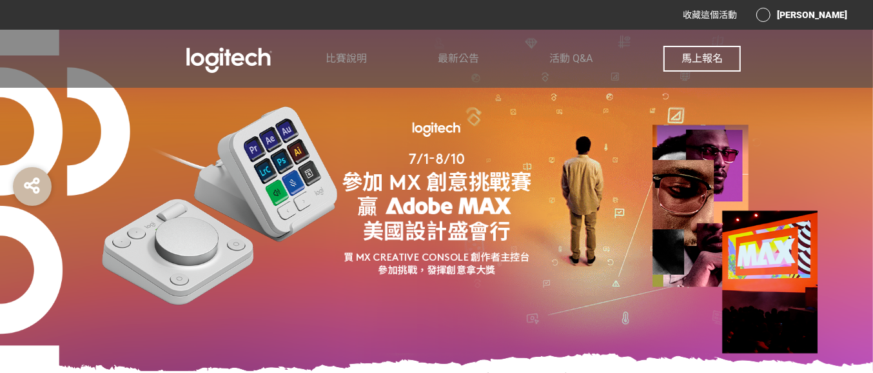
scroll to position [242, 0]
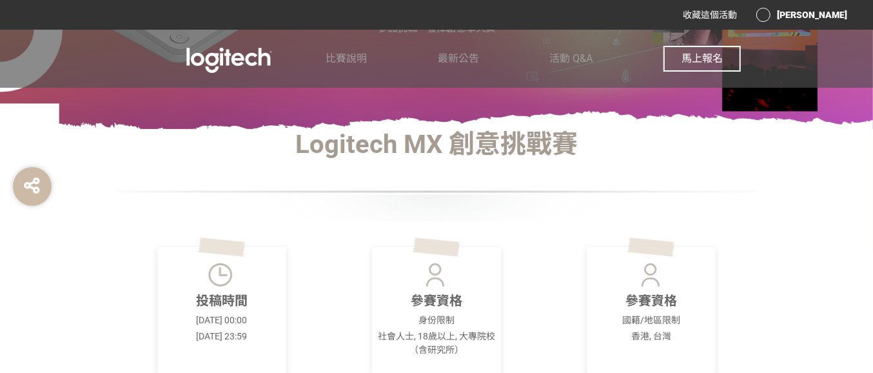
click at [820, 18] on div "[PERSON_NAME]" at bounding box center [801, 15] width 91 height 14
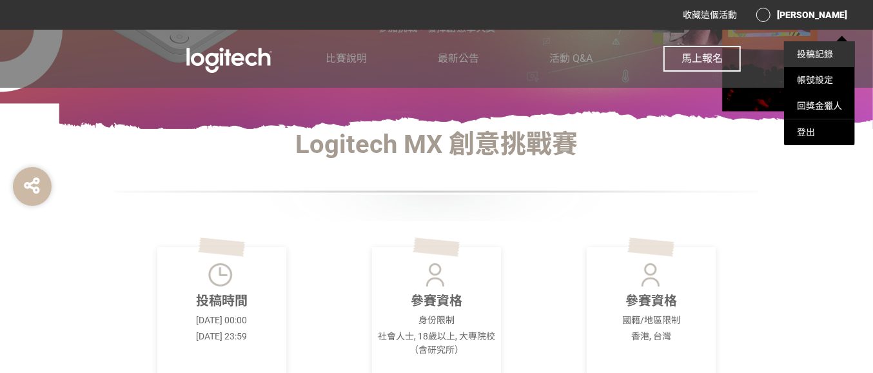
click at [806, 50] on link "投稿記錄" at bounding box center [815, 54] width 36 height 10
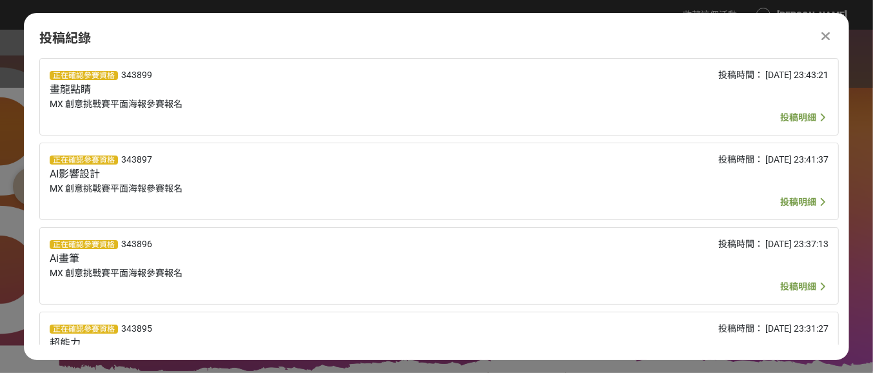
click at [791, 115] on span "投稿明細" at bounding box center [798, 117] width 36 height 10
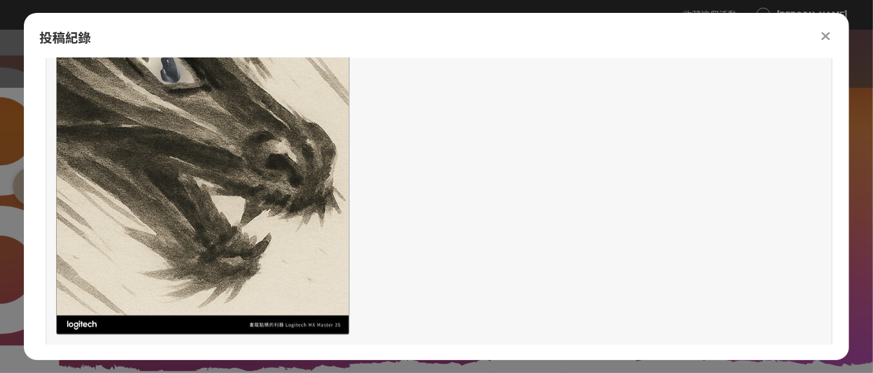
scroll to position [403, 0]
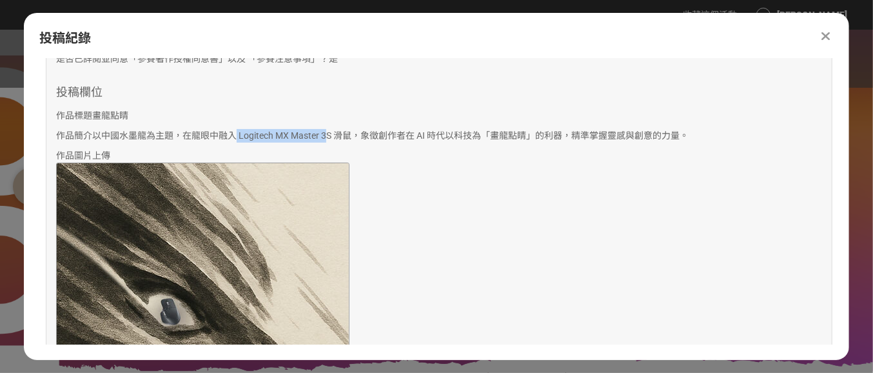
drag, startPoint x: 237, startPoint y: 132, endPoint x: 327, endPoint y: 141, distance: 90.7
click at [327, 141] on p "作品簡介 以中國水墨龍為主題，在龍眼中融入 Logitech MX Master 3S 滑鼠，象徵創作者在 AI 時代以科技為「畫龍點睛」的利器，精準掌握靈感…" at bounding box center [439, 136] width 766 height 14
drag, startPoint x: 365, startPoint y: 131, endPoint x: 585, endPoint y: 150, distance: 220.7
click at [585, 150] on div "投稿欄位 作品標題 畫龍點睛 作品簡介 以中國水墨龍為主題，在龍眼中融入 Logitech MX Master 3S 滑鼠，象徵創作者在 AI 時代以科技為「…" at bounding box center [439, 340] width 766 height 511
click at [536, 159] on p "作品圖片上傳" at bounding box center [439, 362] width 766 height 427
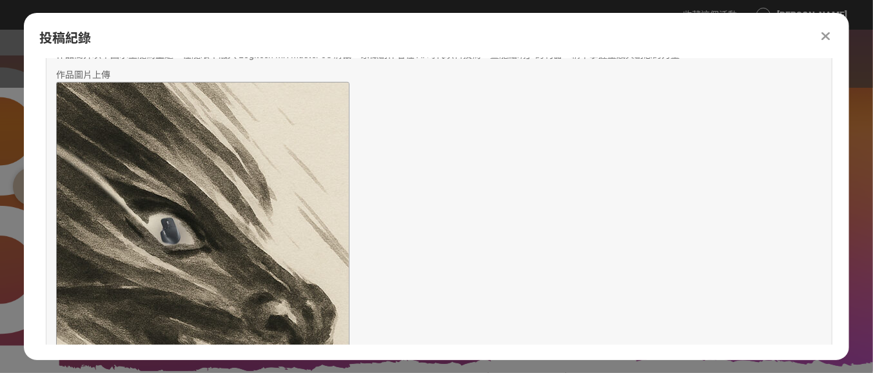
scroll to position [564, 0]
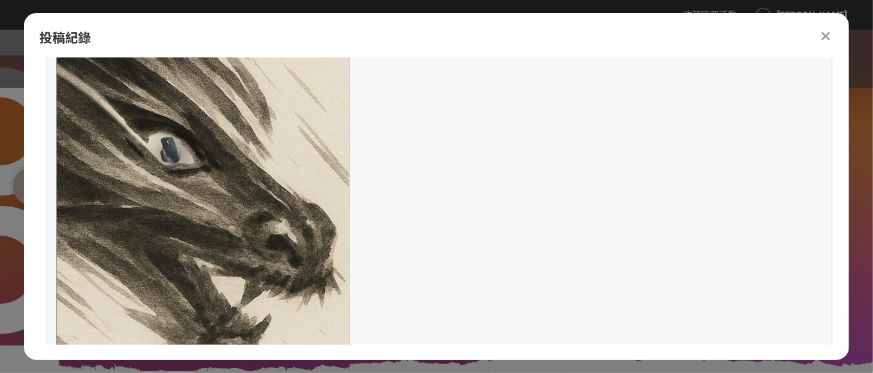
click at [831, 34] on div at bounding box center [825, 35] width 15 height 15
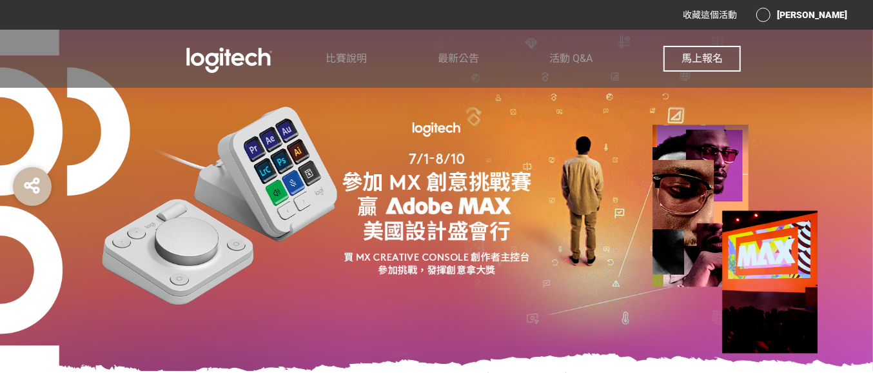
scroll to position [242, 0]
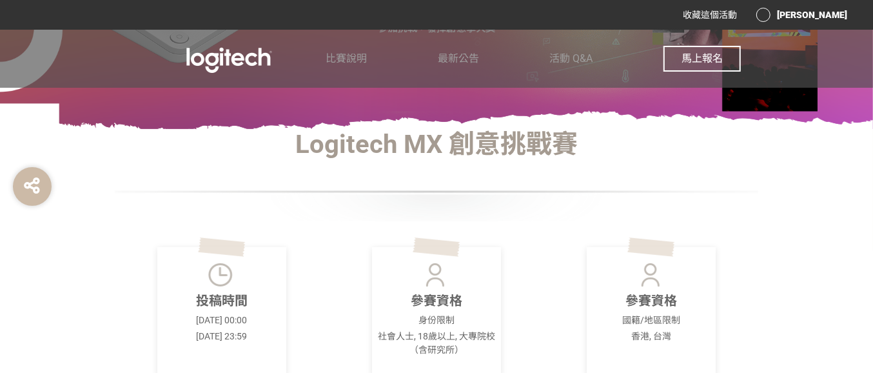
click at [797, 12] on div "[PERSON_NAME]" at bounding box center [801, 15] width 91 height 14
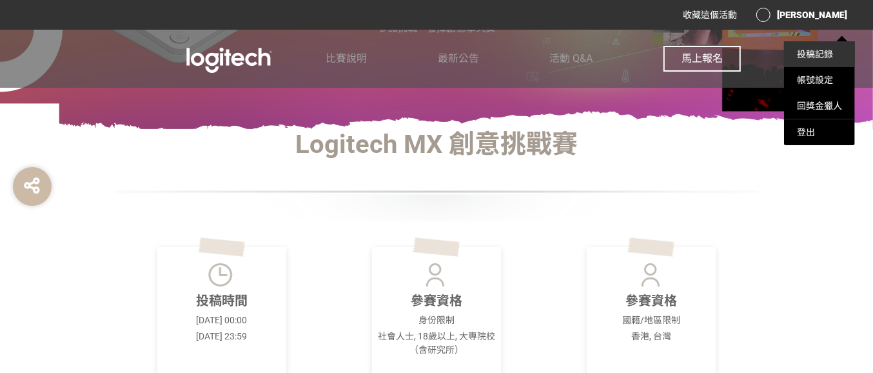
click at [823, 55] on link "投稿記錄" at bounding box center [815, 54] width 36 height 10
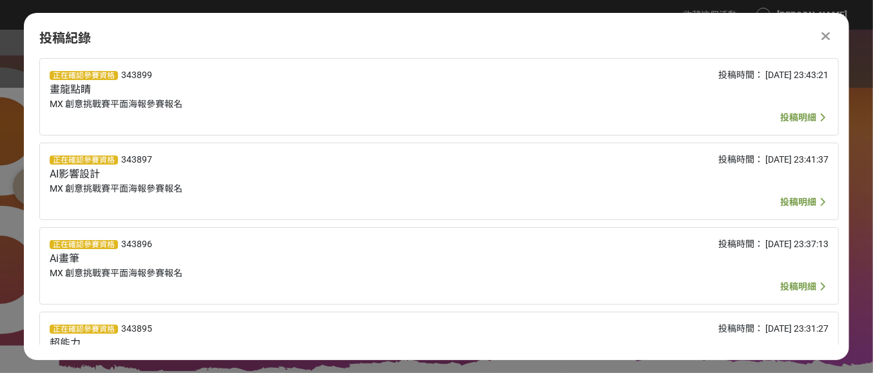
click at [113, 173] on div "正在確認參賽資格 343897 AI影響設計 MX 創意挑戰賽平面海報參賽報名" at bounding box center [277, 181] width 455 height 57
click at [789, 199] on span "投稿明細" at bounding box center [798, 202] width 36 height 10
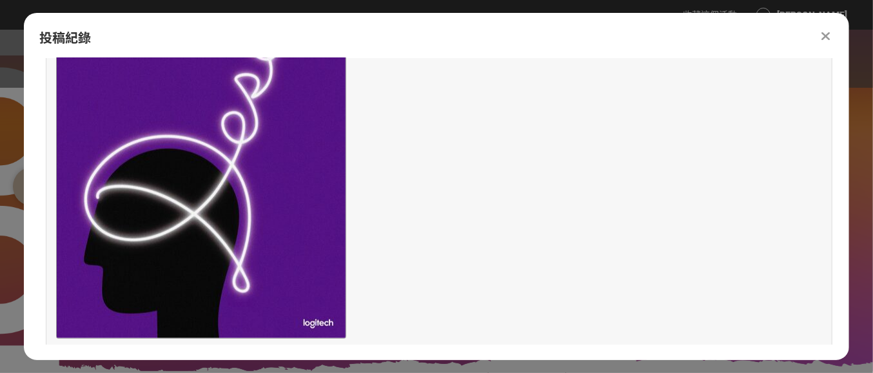
scroll to position [886, 0]
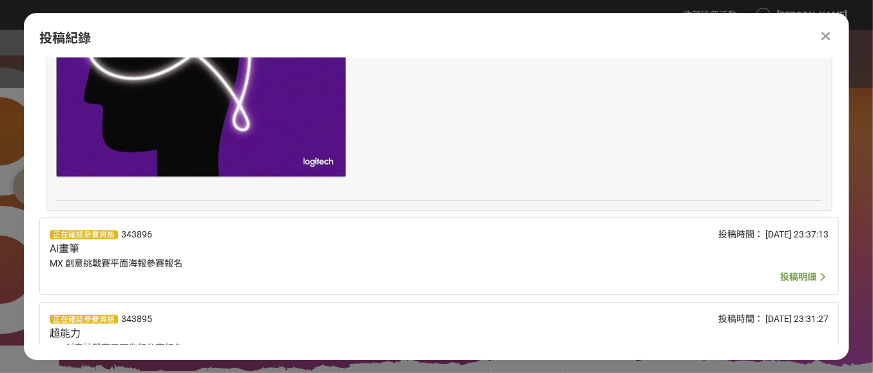
click at [804, 274] on span "投稿明細" at bounding box center [798, 276] width 36 height 10
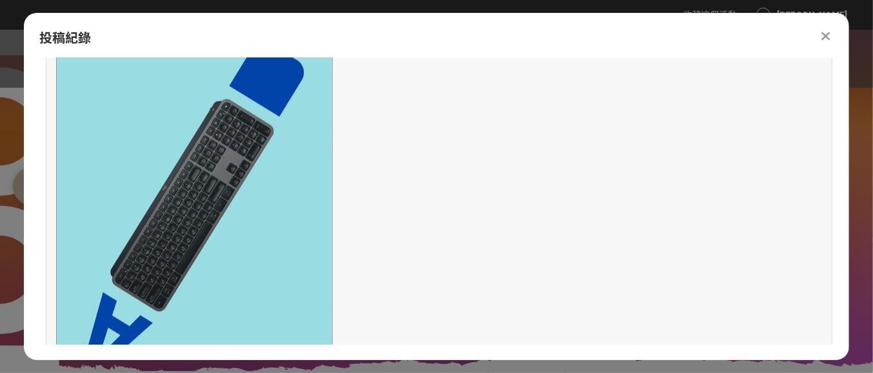
scroll to position [1451, 0]
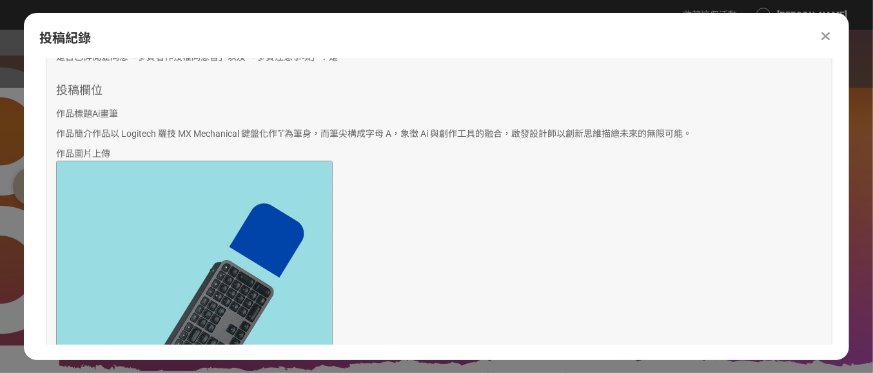
click at [357, 129] on span "作品以 Logitech 羅技 MX Mechanical 鍵盤化作"i"為筆身，而筆尖構成字母 A，象徵 Ai 與創作工具的融合，啟發設計師以創新思維描繪未…" at bounding box center [392, 133] width 600 height 10
drag, startPoint x: 357, startPoint y: 129, endPoint x: 483, endPoint y: 137, distance: 126.0
click at [483, 137] on p "作品簡介 作品以 Logitech 羅技 MX Mechanical 鍵盤化作"i"為筆身，而筆尖構成字母 A，象徵 [PERSON_NAME] 與創作工具的…" at bounding box center [439, 134] width 766 height 14
click at [476, 128] on span "作品以 Logitech 羅技 MX Mechanical 鍵盤化作"i"為筆身，而筆尖構成字母 A，象徵 Ai 與創作工具的融合，啟發設計師以創新思維描繪未…" at bounding box center [392, 133] width 600 height 10
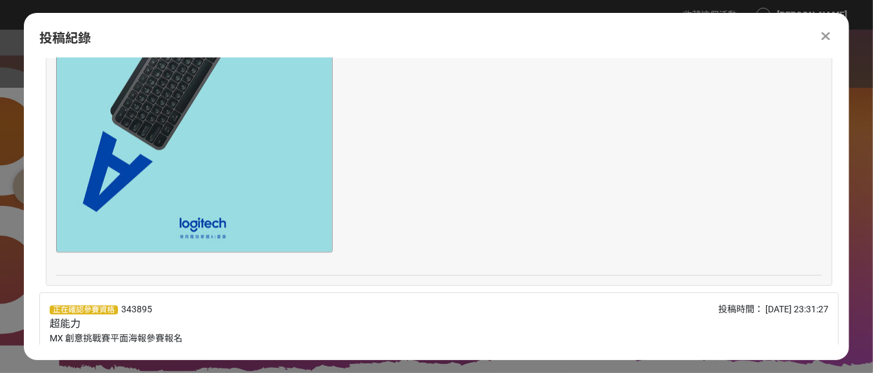
scroll to position [1802, 0]
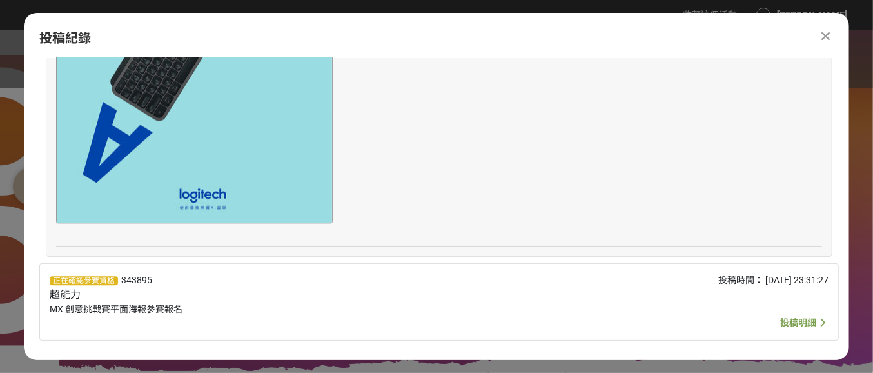
click at [794, 319] on span "投稿明細" at bounding box center [798, 322] width 36 height 10
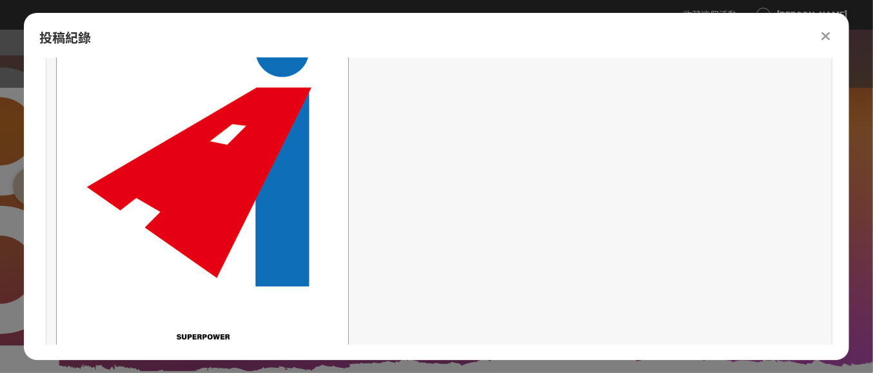
scroll to position [2677, 0]
